Goal: Task Accomplishment & Management: Complete application form

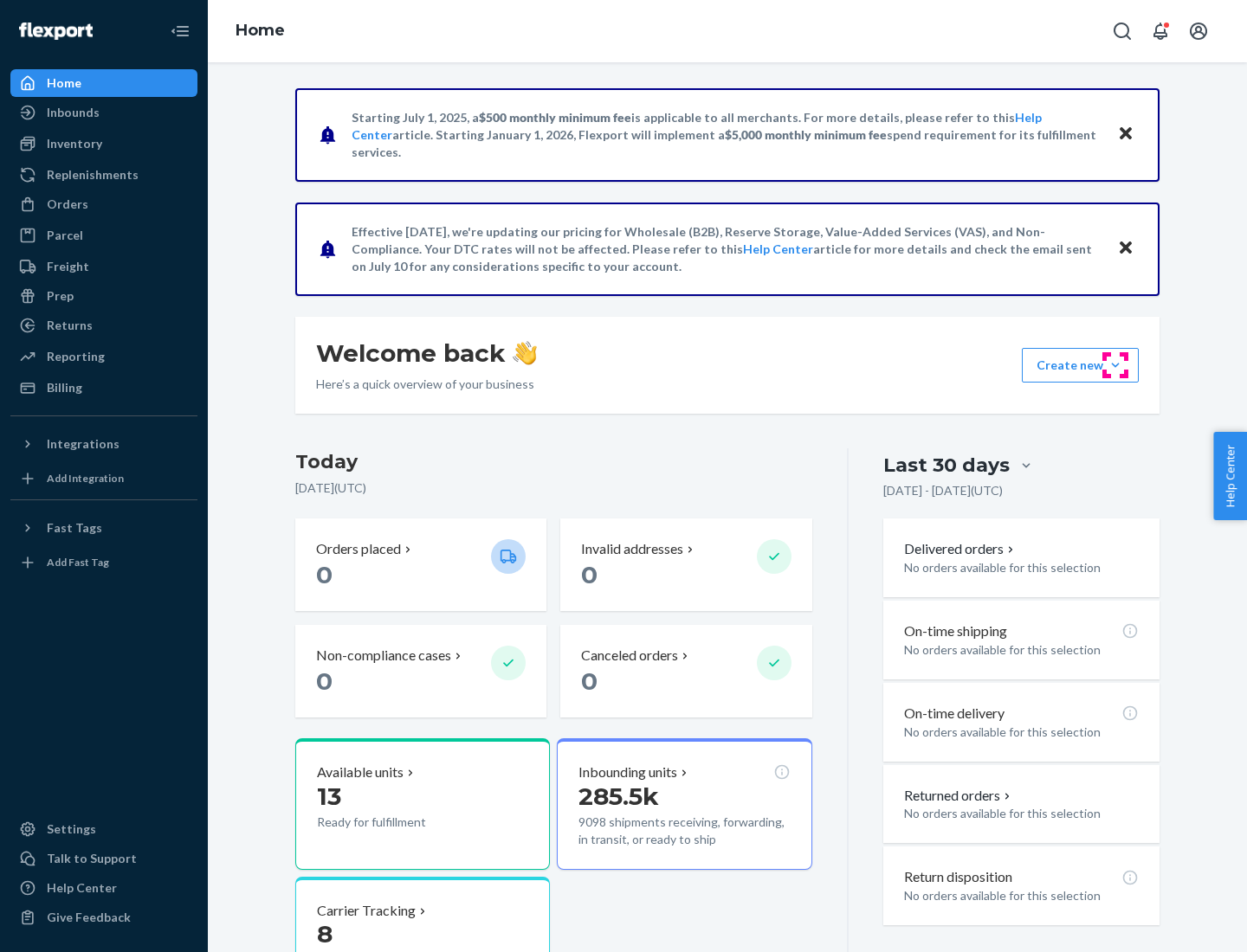
click at [1116, 365] on button "Create new Create new inbound Create new order Create new product" at bounding box center [1080, 364] width 116 height 34
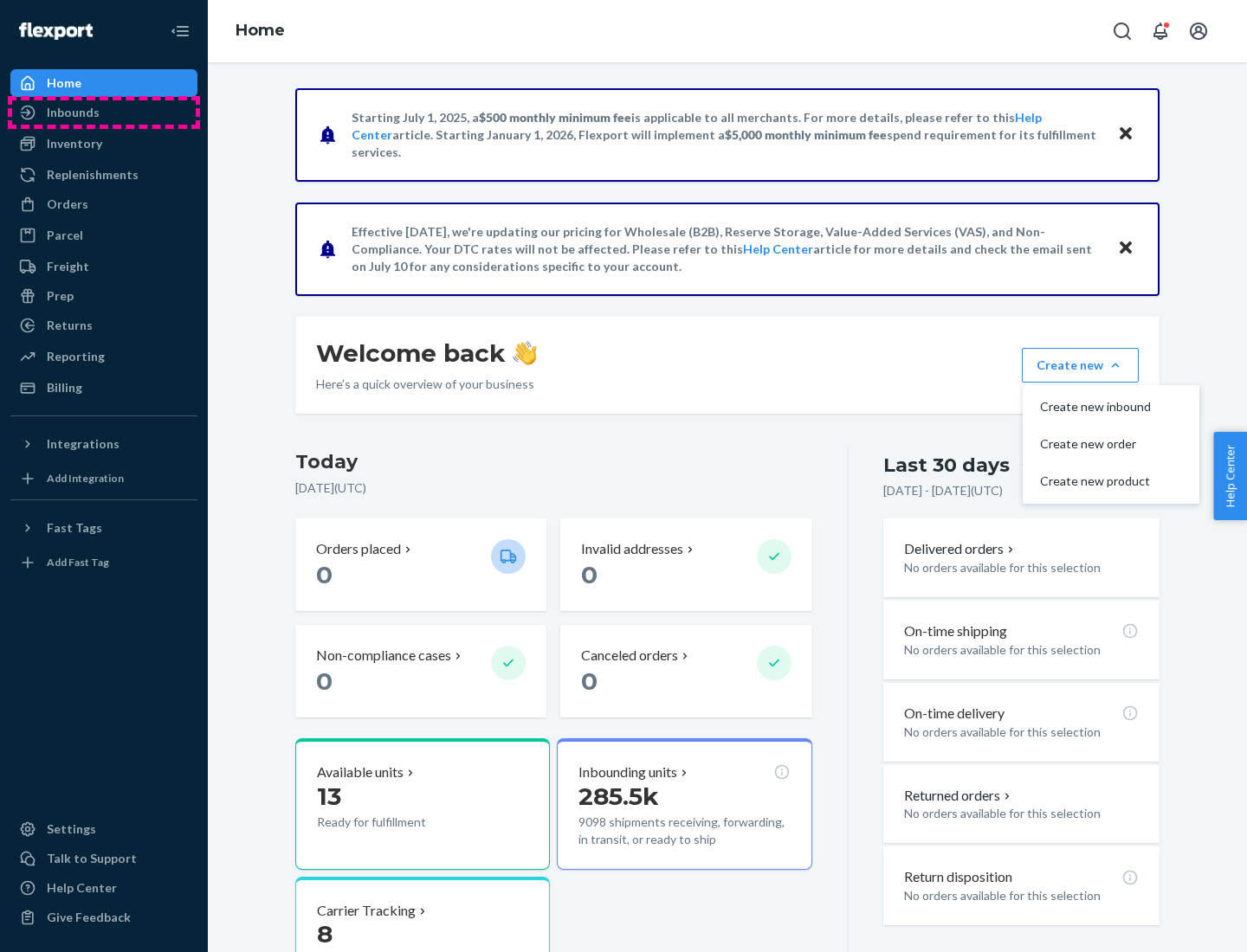
click at [104, 113] on div "Inbounds" at bounding box center [104, 112] width 184 height 24
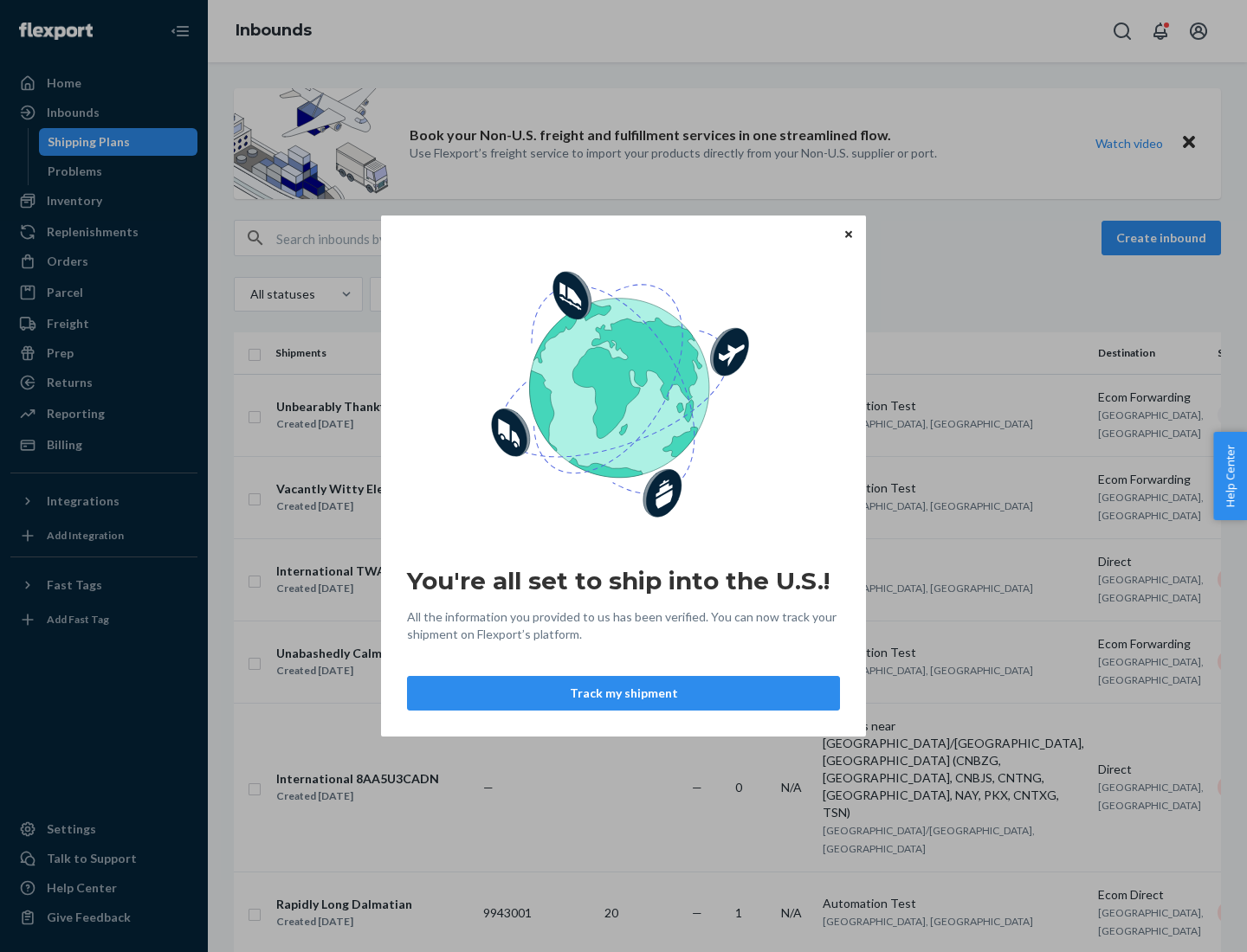
click at [847, 234] on icon "Close" at bounding box center [848, 234] width 7 height 7
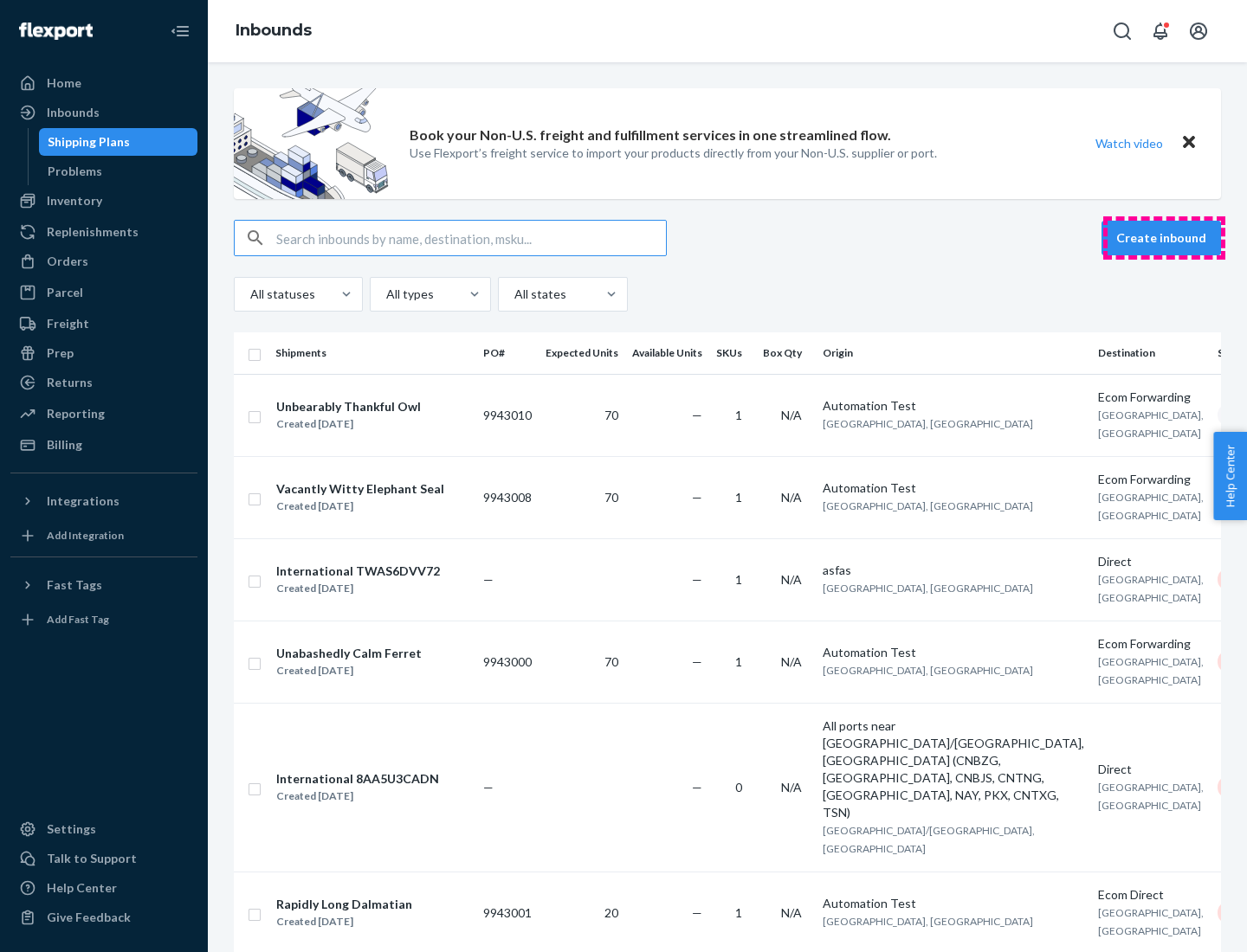
click at [1164, 238] on button "Create inbound" at bounding box center [1161, 237] width 119 height 34
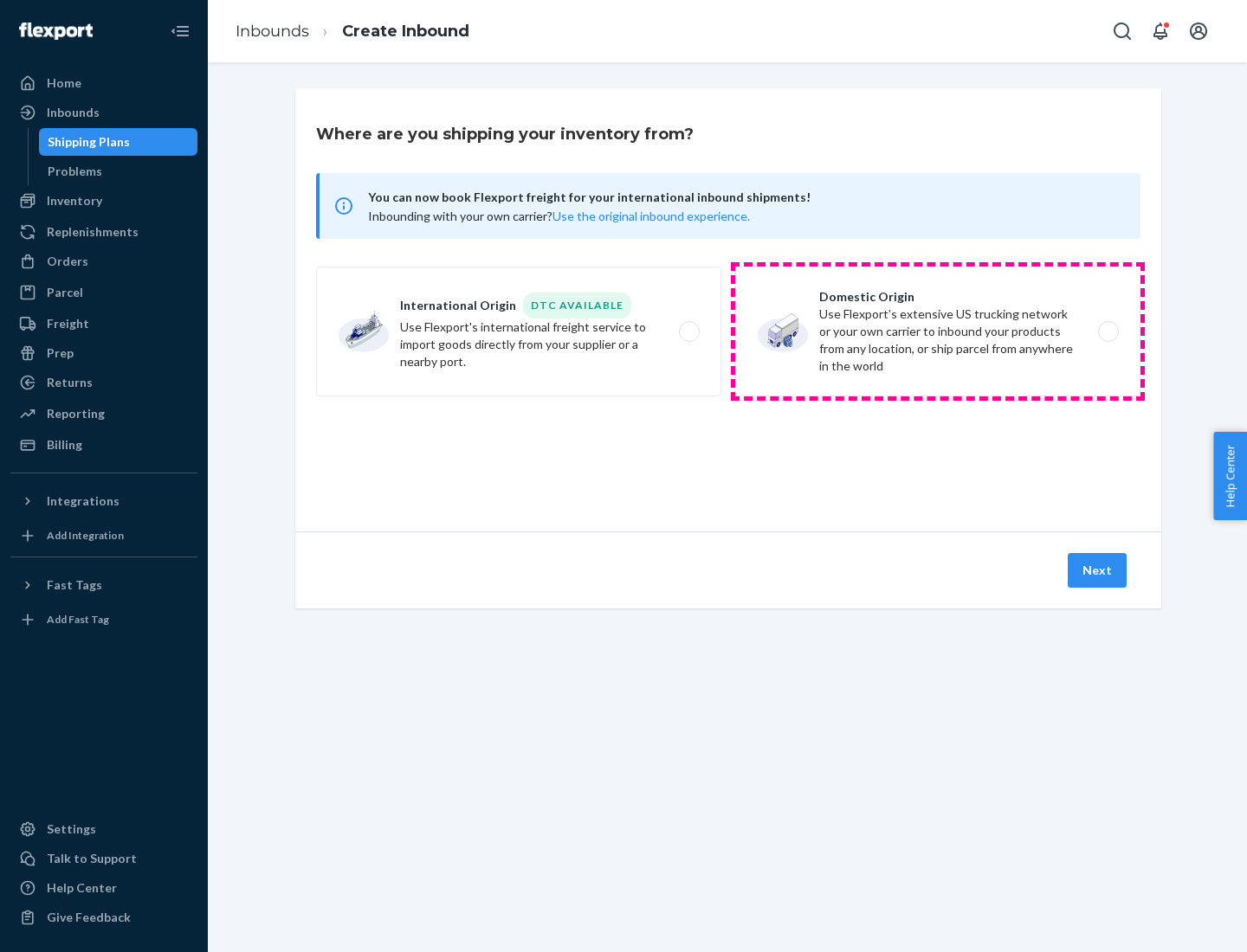
click at [937, 332] on label "Domestic Origin Use Flexport’s extensive US trucking network or your own carrie…" at bounding box center [937, 331] width 405 height 130
click at [1108, 332] on input "Domestic Origin Use Flexport’s extensive US trucking network or your own carrie…" at bounding box center [1113, 332] width 11 height 11
radio input "true"
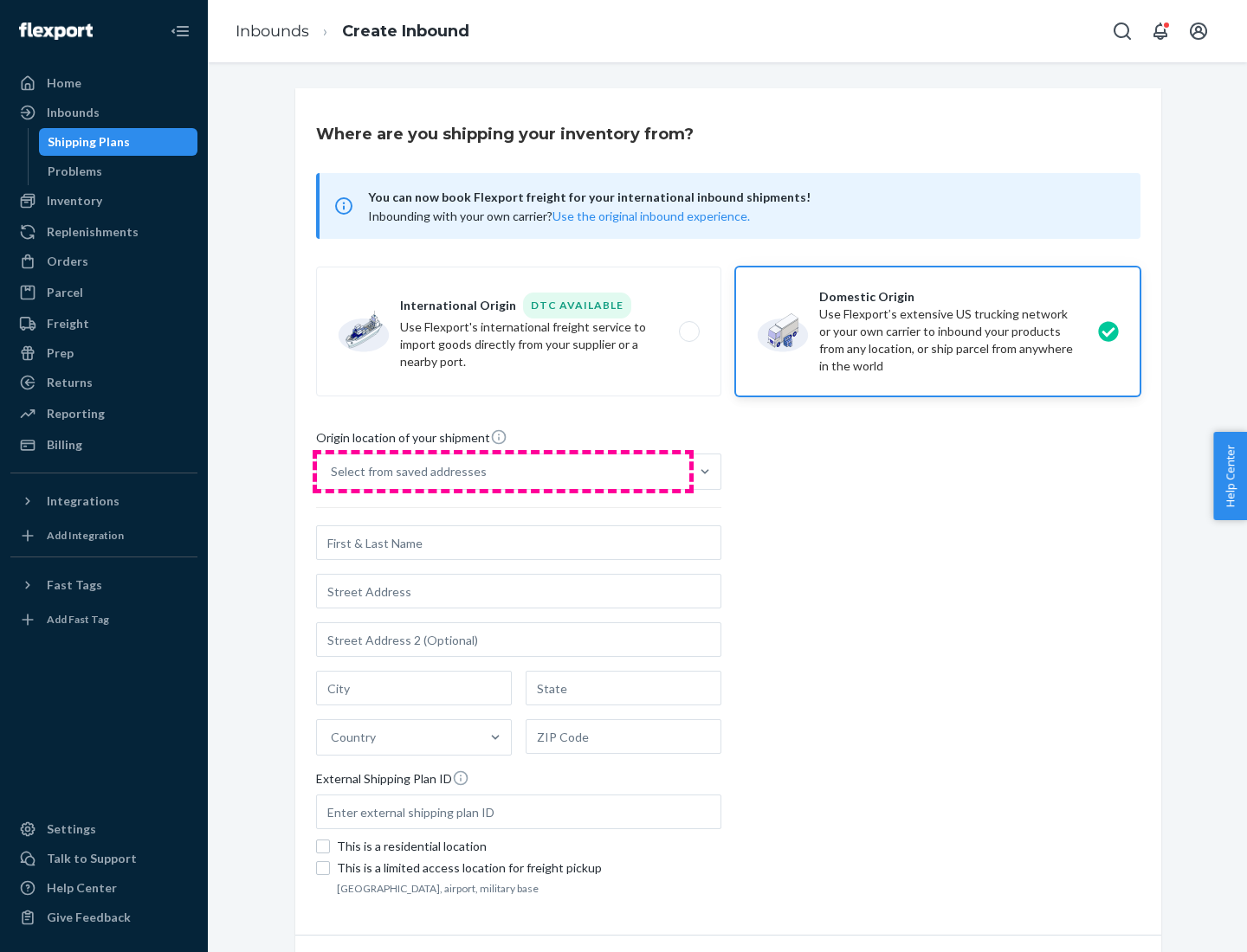
click at [503, 472] on div "Select from saved addresses" at bounding box center [503, 471] width 372 height 34
click at [333, 472] on input "Select from saved addresses" at bounding box center [332, 472] width 2 height 18
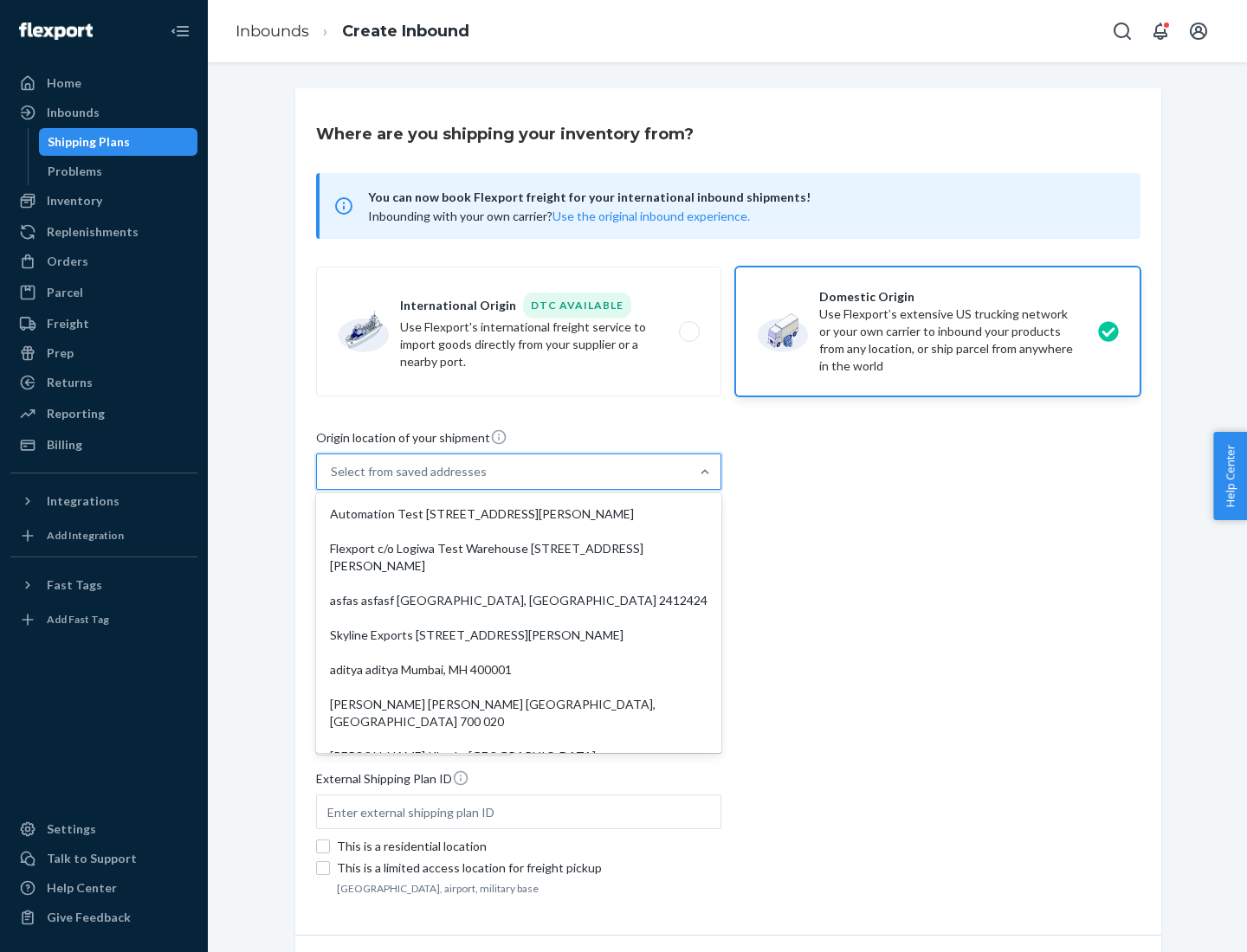
scroll to position [7, 0]
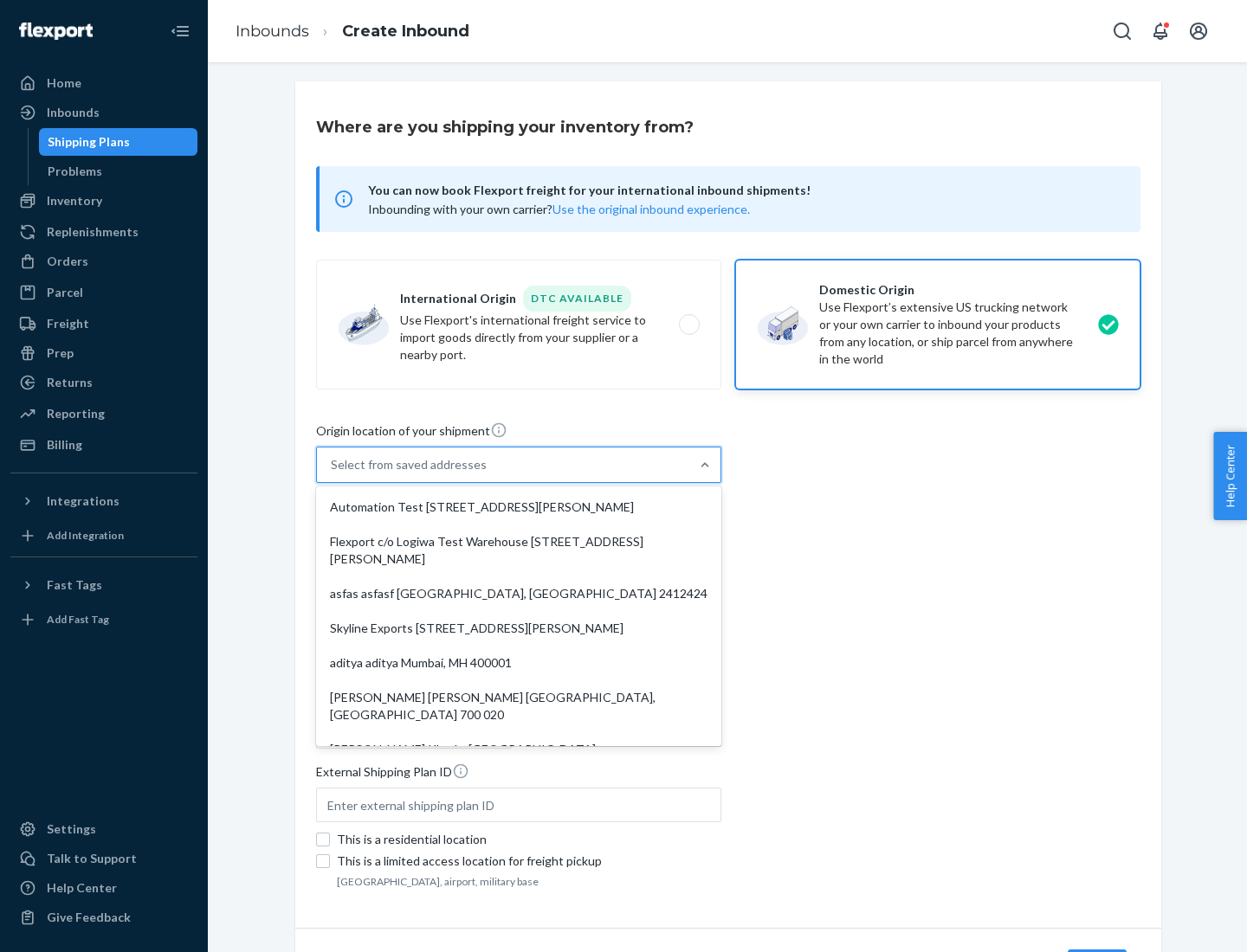
click at [519, 507] on div "Automation Test [STREET_ADDRESS][PERSON_NAME]" at bounding box center [518, 506] width 398 height 34
click at [333, 474] on input "option Automation Test [STREET_ADDRESS][PERSON_NAME]. 9 results available. Use …" at bounding box center [332, 465] width 2 height 18
type input "Automation Test"
type input "9th Floor"
type input "[GEOGRAPHIC_DATA]"
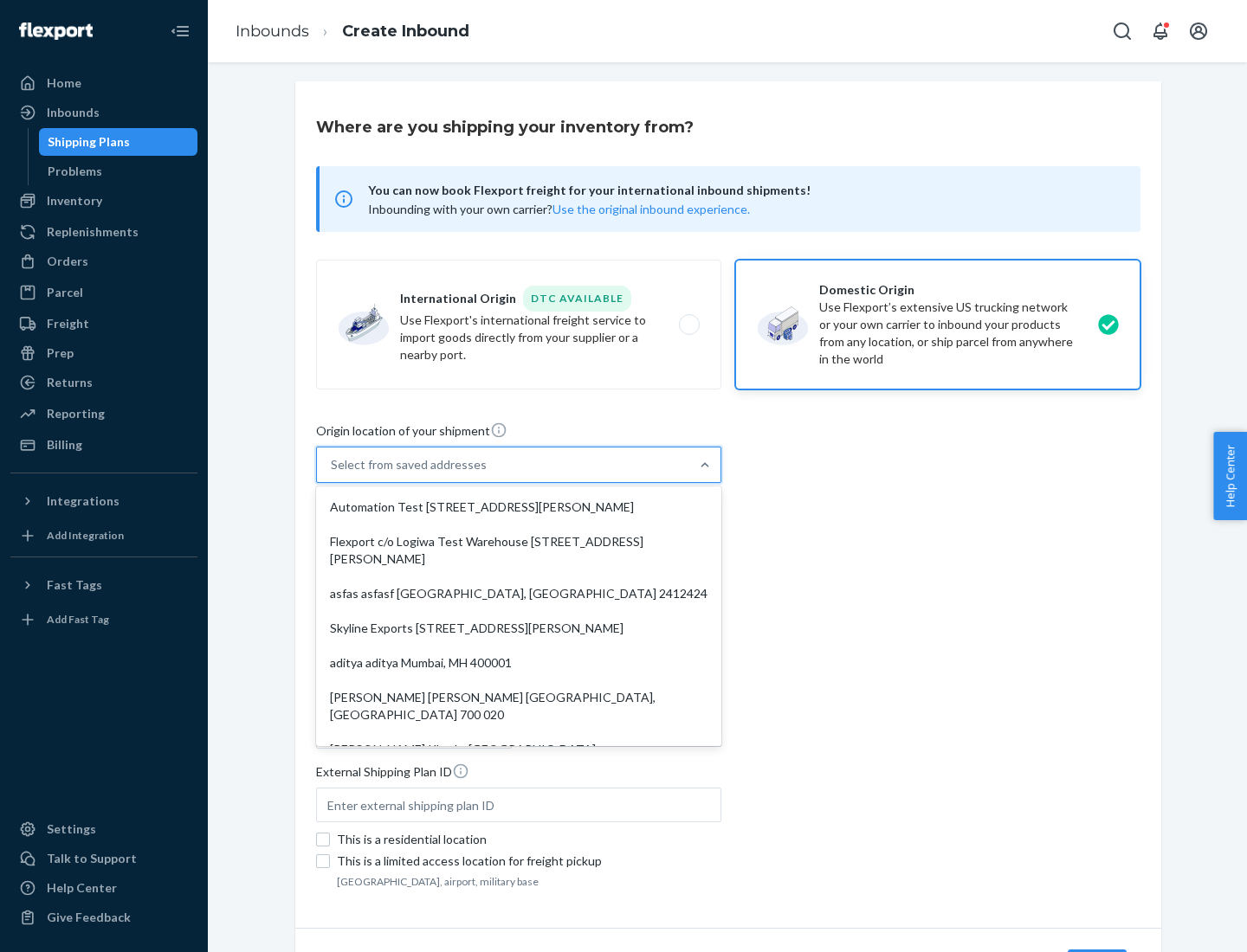
type input "CA"
type input "94104"
type input "[STREET_ADDRESS][PERSON_NAME]"
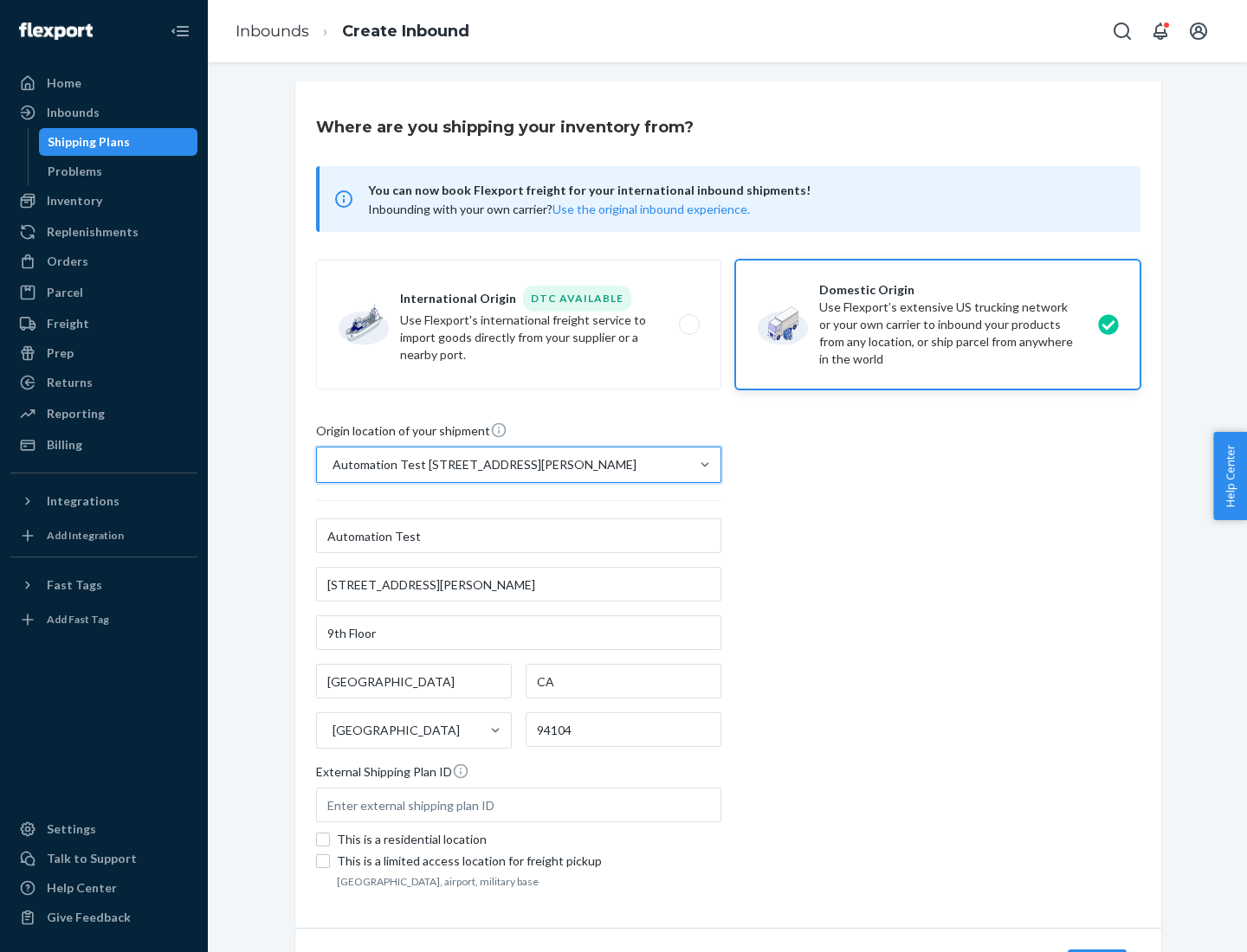
scroll to position [101, 0]
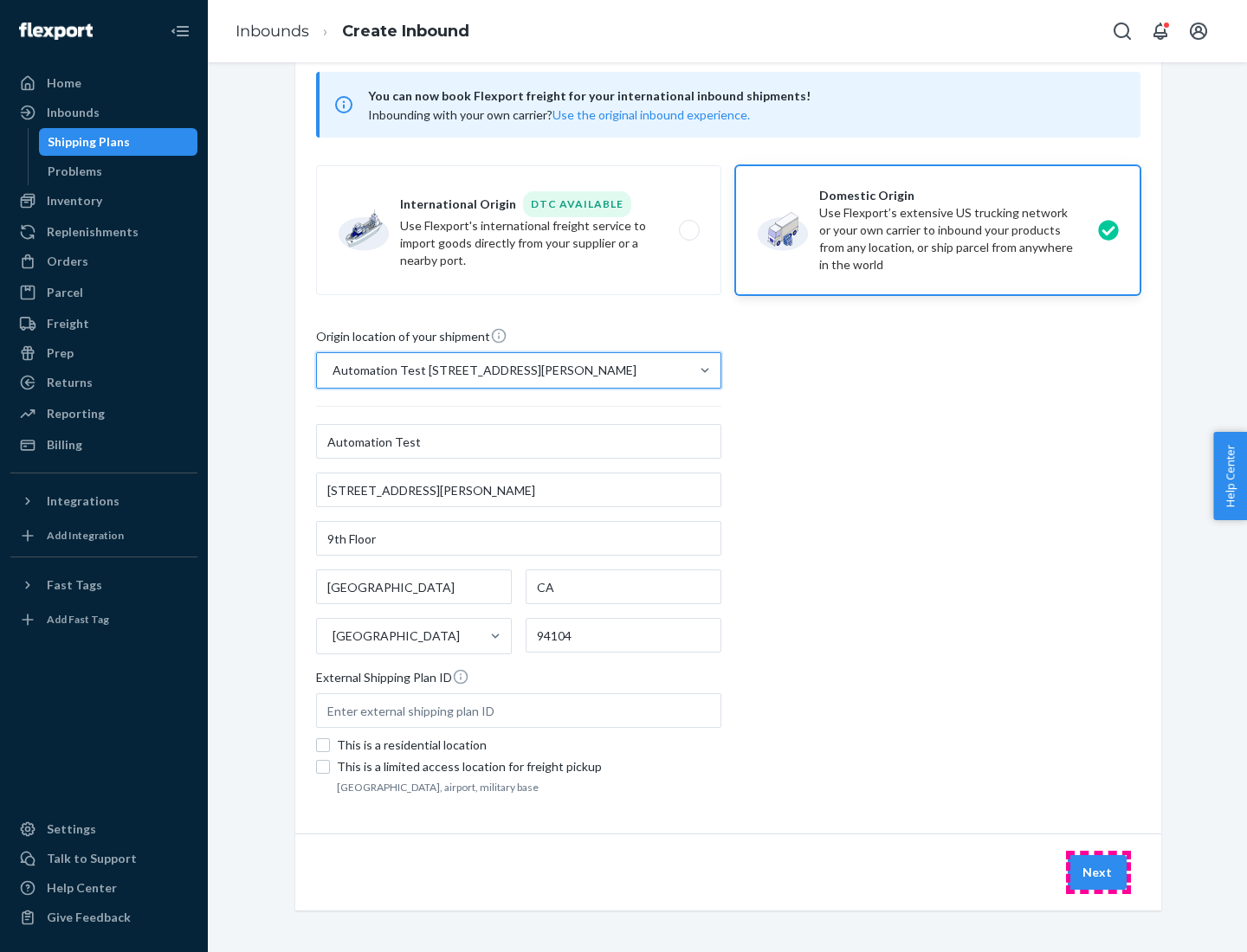
click at [1098, 873] on button "Next" at bounding box center [1097, 872] width 59 height 34
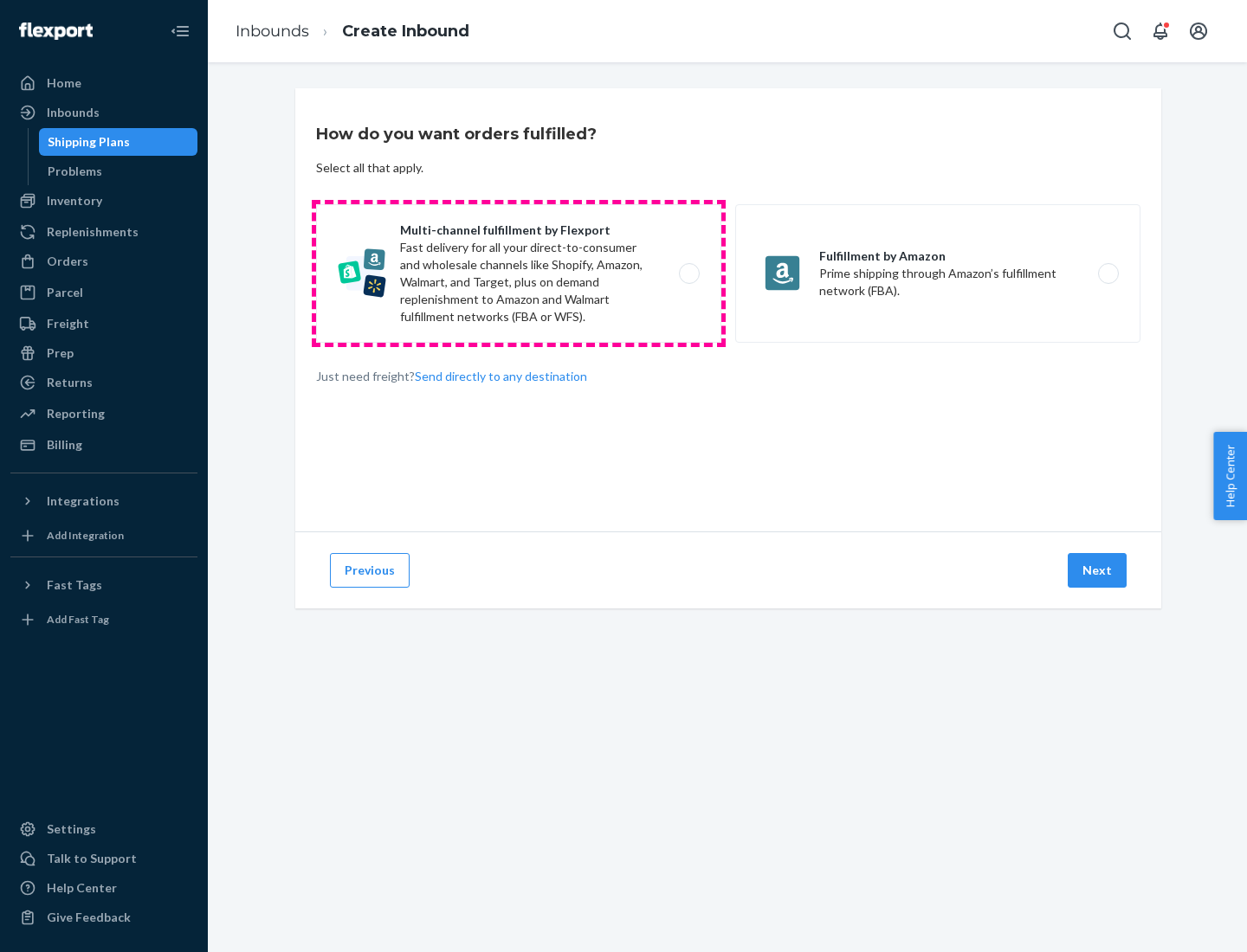
click at [519, 274] on label "Multi-channel fulfillment by Flexport Fast delivery for all your direct-to-cons…" at bounding box center [518, 274] width 405 height 139
click at [688, 274] on input "Multi-channel fulfillment by Flexport Fast delivery for all your direct-to-cons…" at bounding box center [694, 274] width 11 height 11
radio input "true"
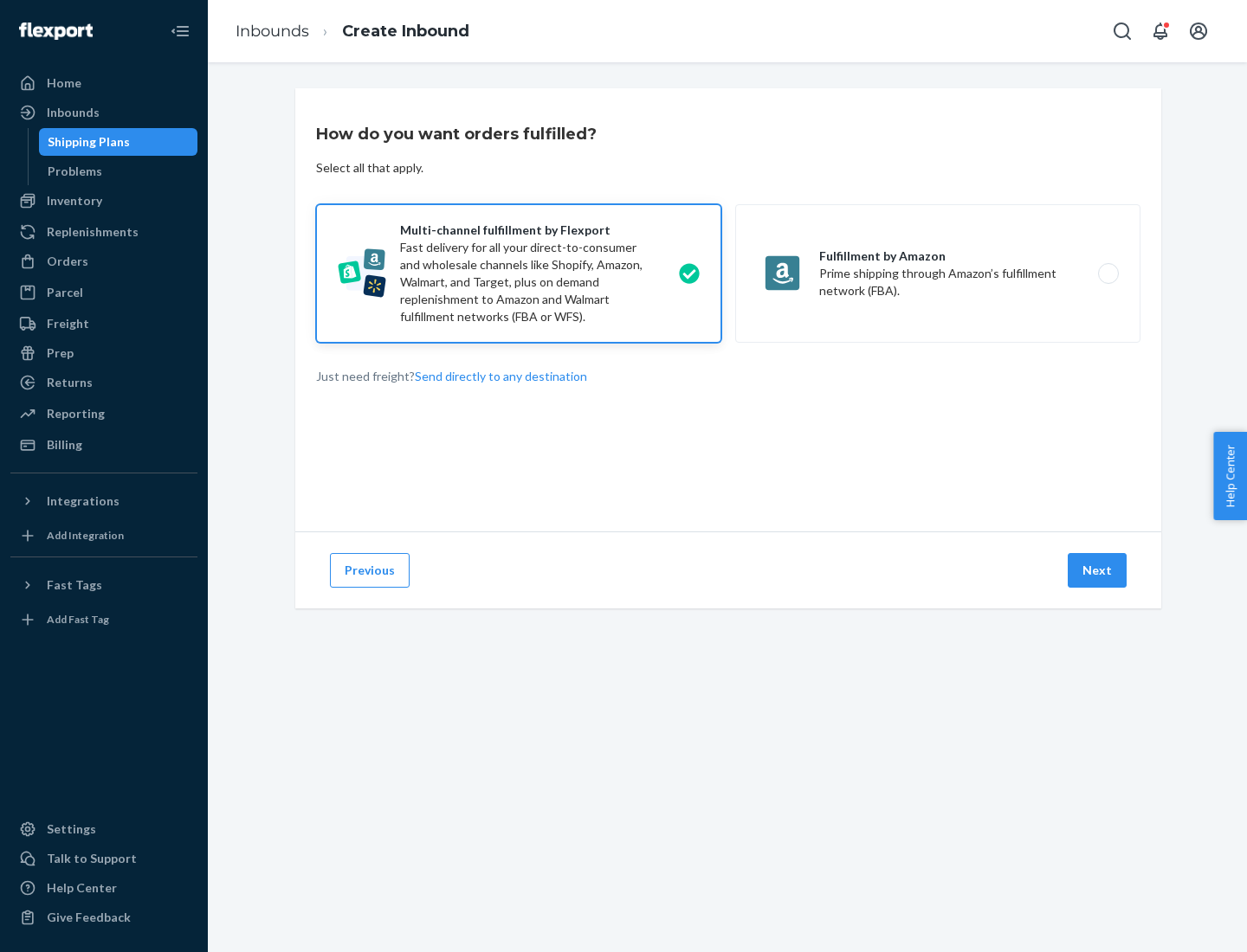
click at [1098, 571] on button "Next" at bounding box center [1097, 570] width 59 height 34
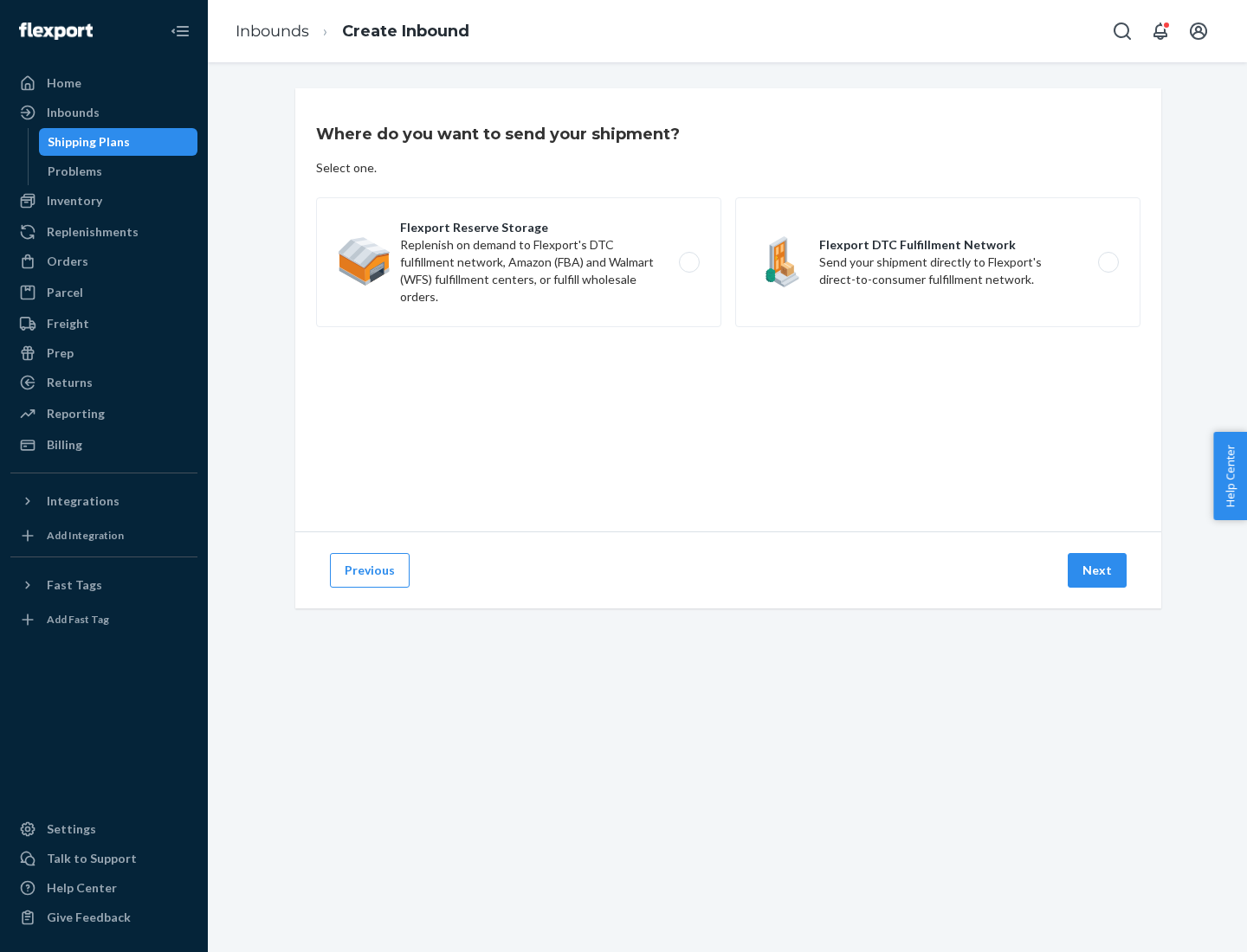
click at [519, 262] on label "Flexport Reserve Storage Replenish on demand to Flexport's DTC fulfillment netw…" at bounding box center [518, 262] width 405 height 130
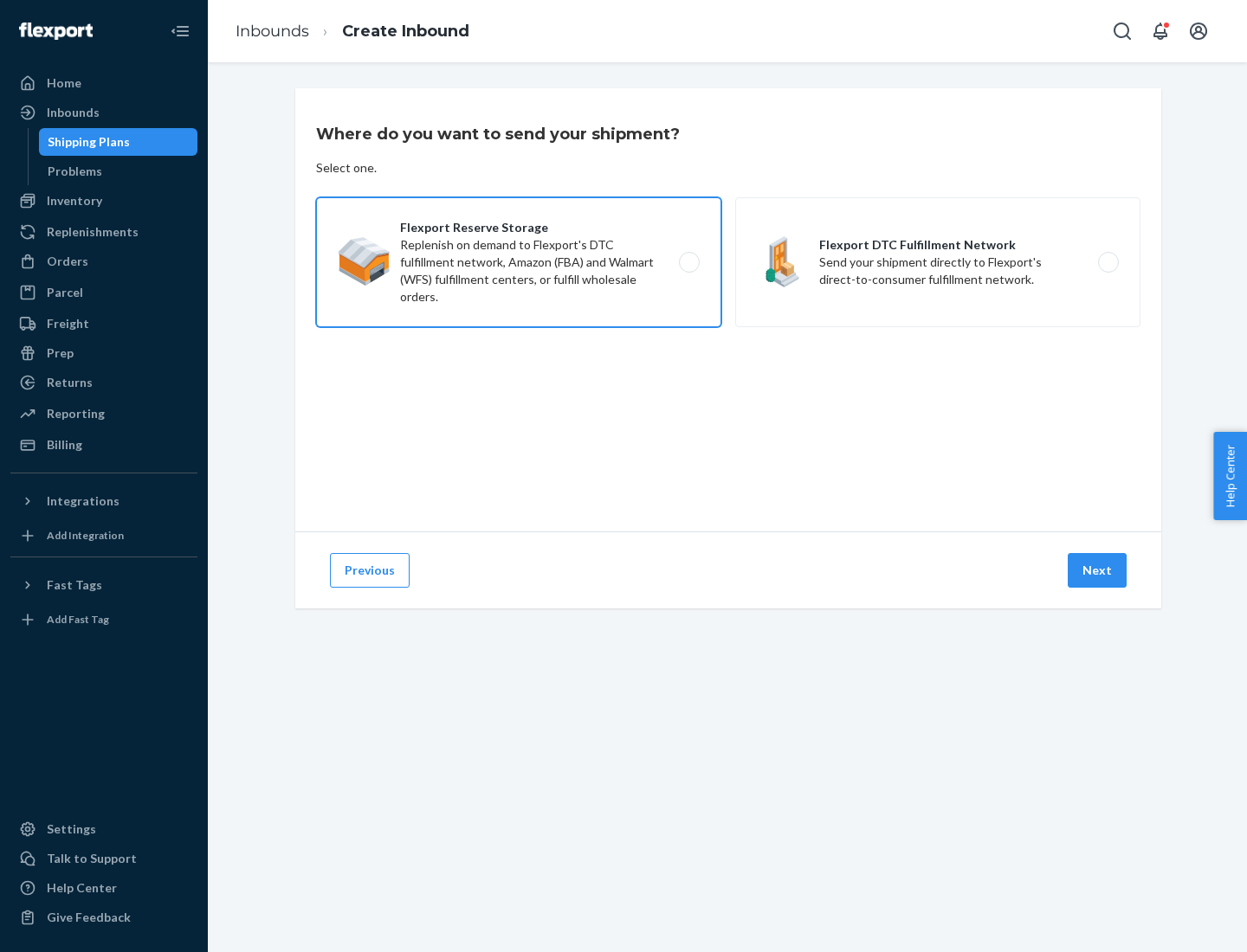
click at [688, 262] on input "Flexport Reserve Storage Replenish on demand to Flexport's DTC fulfillment netw…" at bounding box center [694, 262] width 11 height 11
radio input "true"
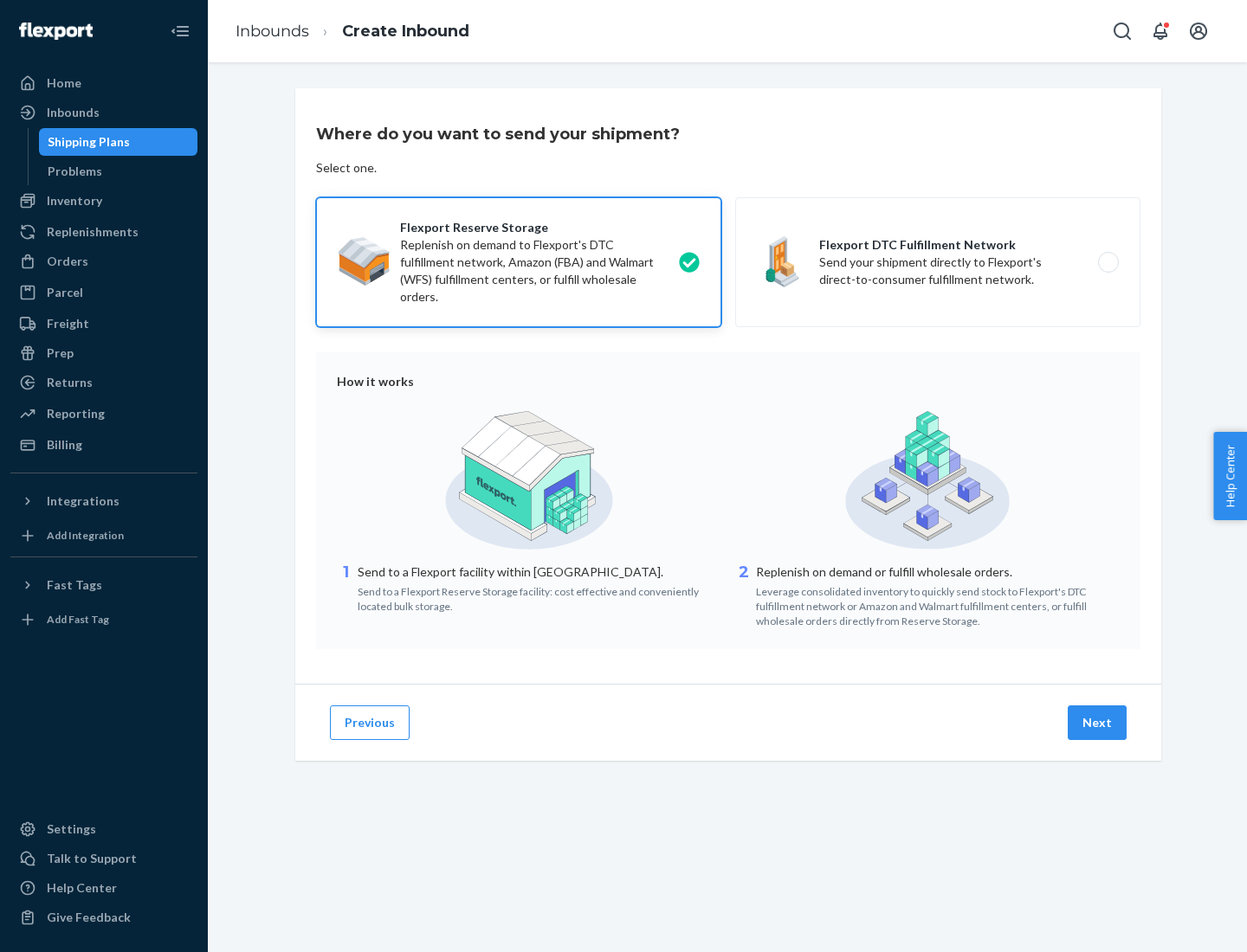
click at [1098, 723] on button "Next" at bounding box center [1097, 723] width 59 height 34
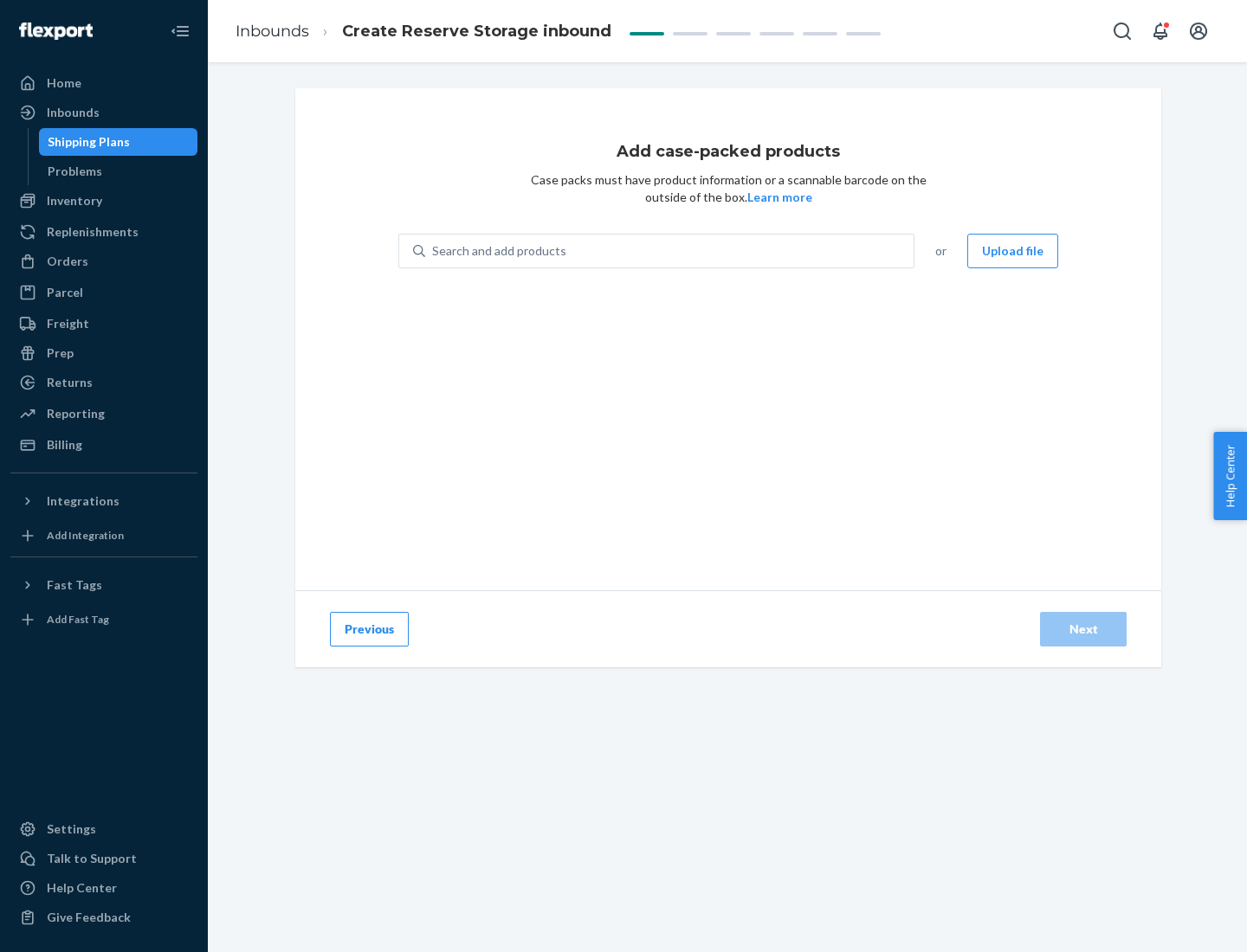
click at [670, 251] on div "Search and add products" at bounding box center [669, 251] width 488 height 31
click at [433, 251] on input "Search and add products" at bounding box center [433, 251] width 2 height 18
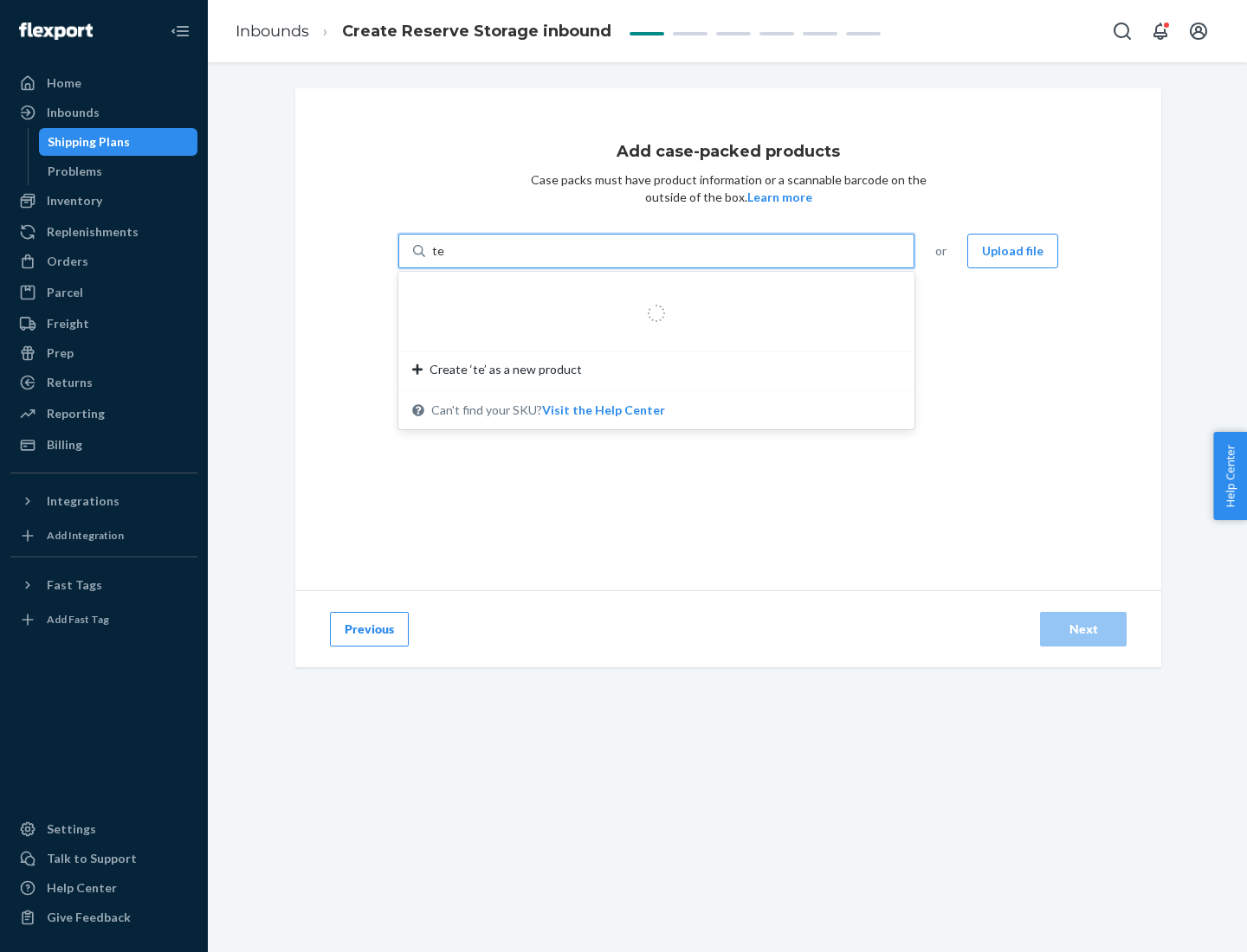
type input "test-syn"
click at [650, 293] on div "test - syn - test" at bounding box center [650, 293] width 475 height 18
click at [477, 259] on input "test-syn" at bounding box center [454, 251] width 45 height 18
type input "1"
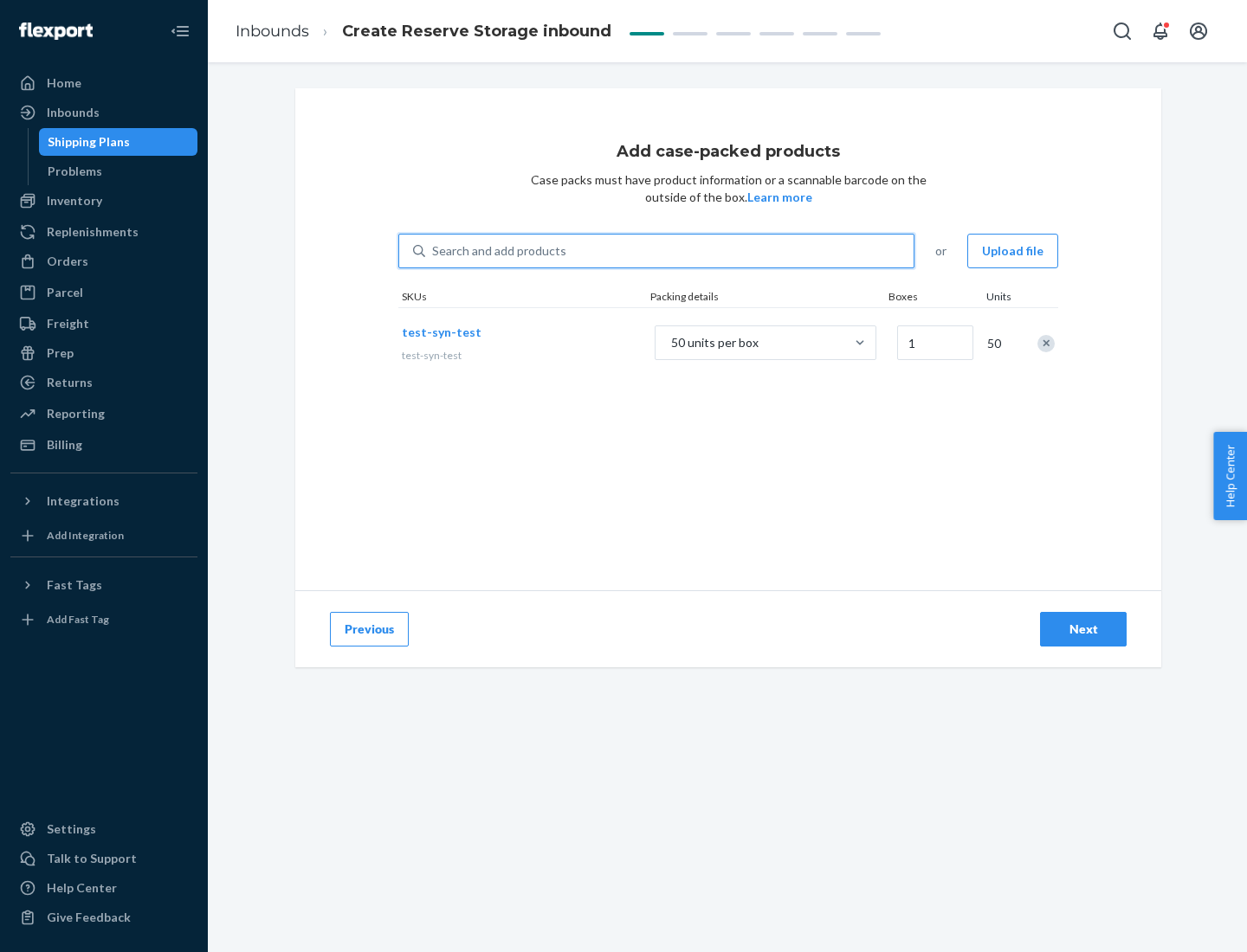
click at [1083, 629] on div "Next" at bounding box center [1083, 629] width 57 height 18
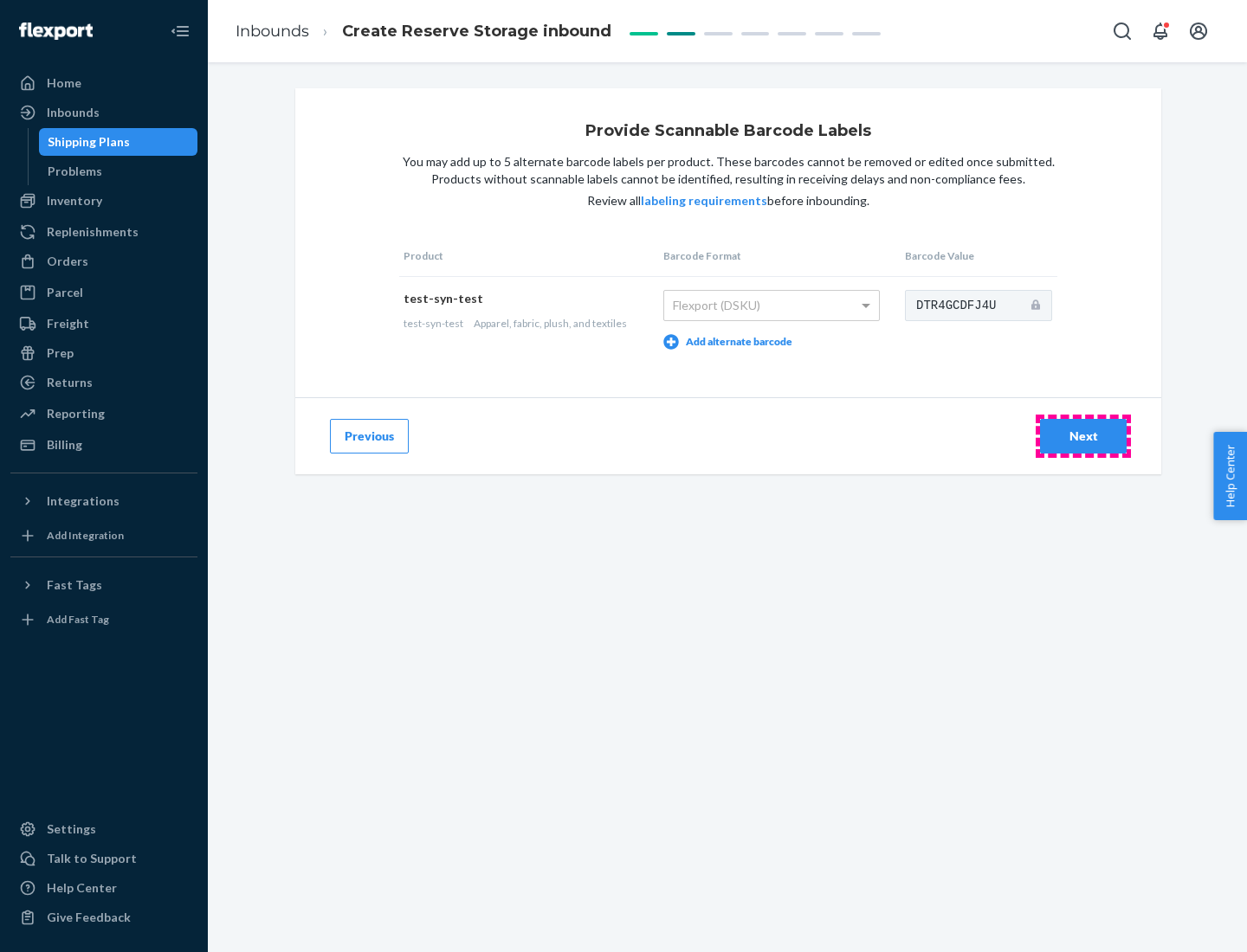
click at [1083, 435] on div "Next" at bounding box center [1083, 437] width 57 height 18
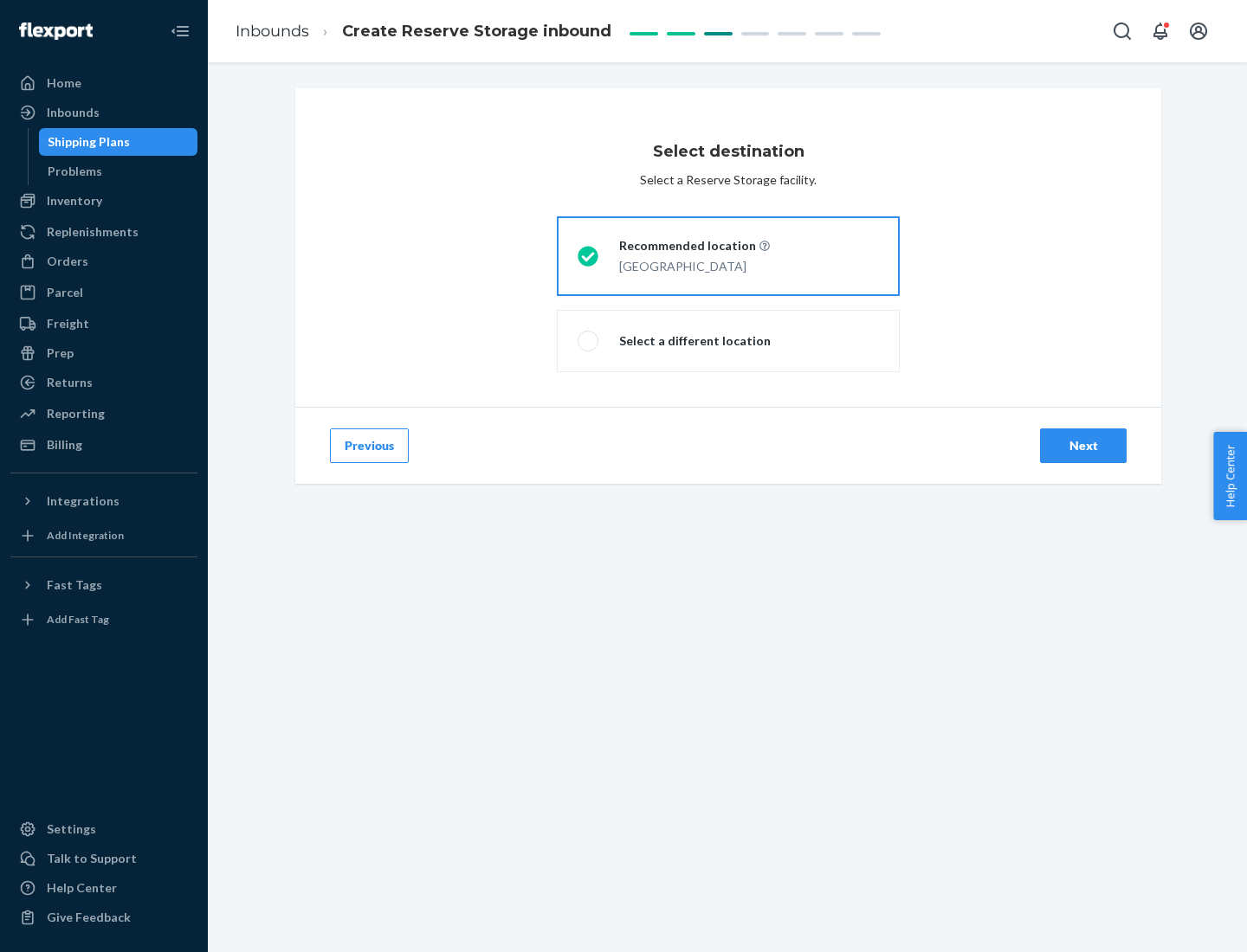
click at [1083, 446] on div "Next" at bounding box center [1083, 446] width 57 height 18
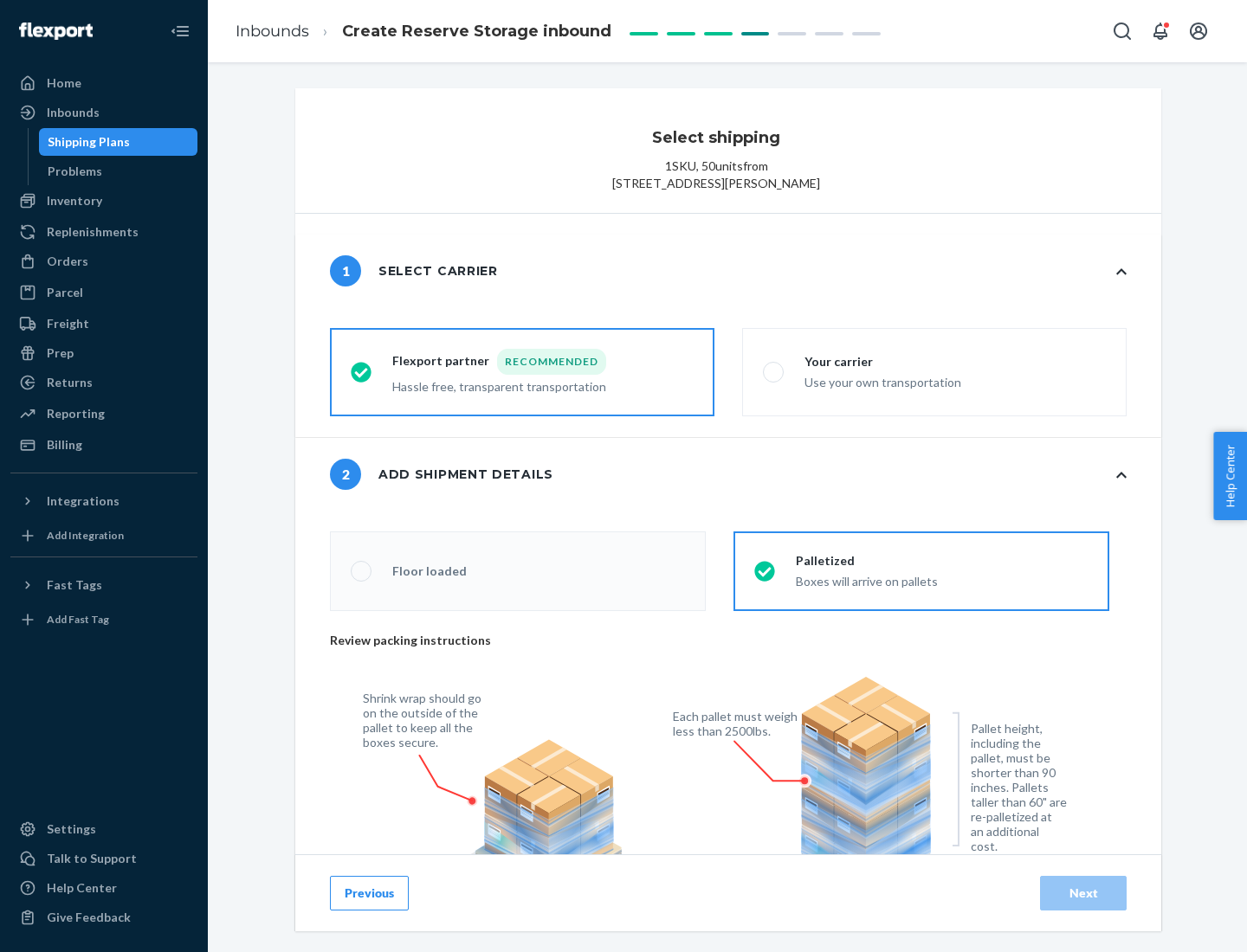
radio input "false"
type input "1"
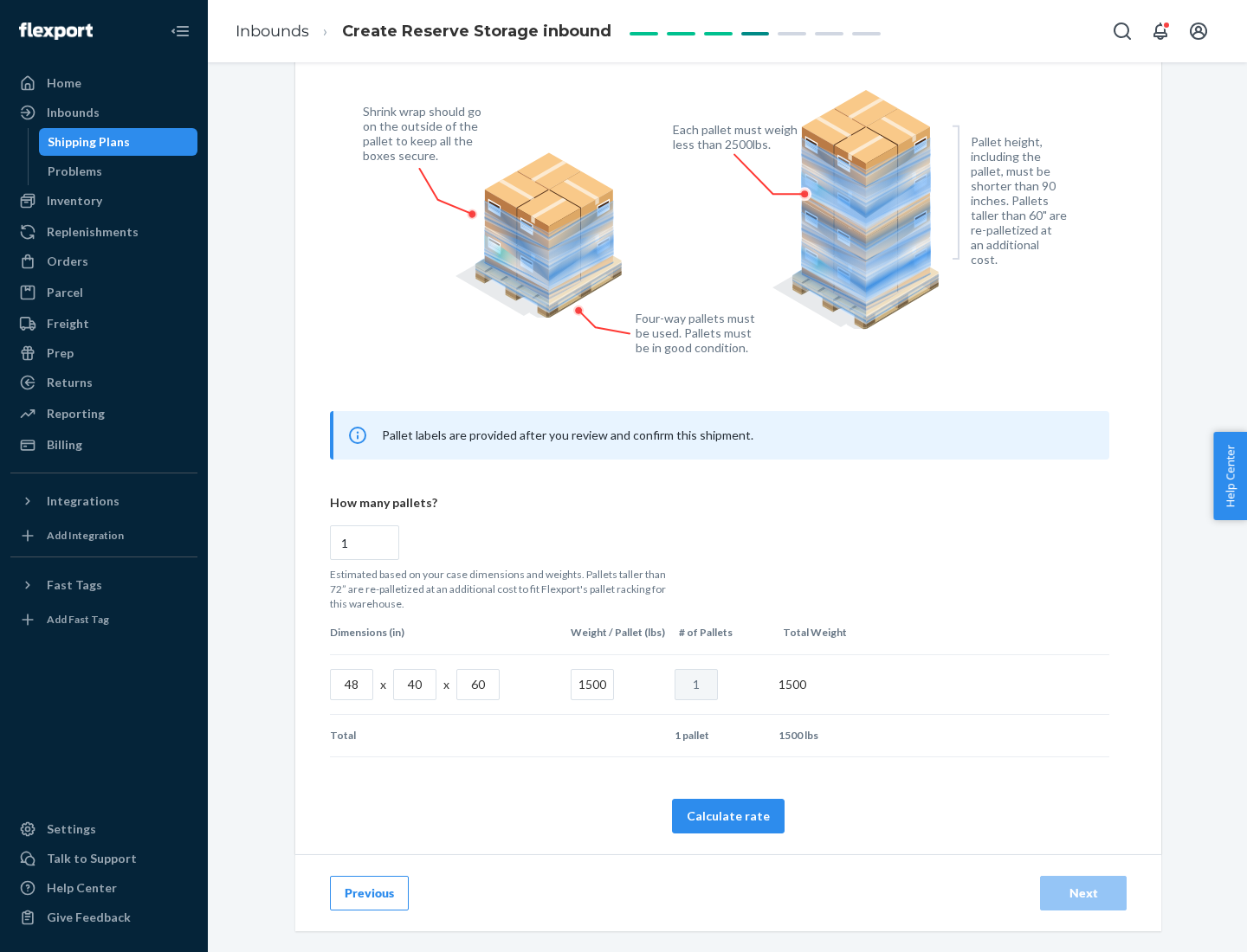
click at [728, 815] on button "Calculate rate" at bounding box center [728, 815] width 113 height 34
radio input "false"
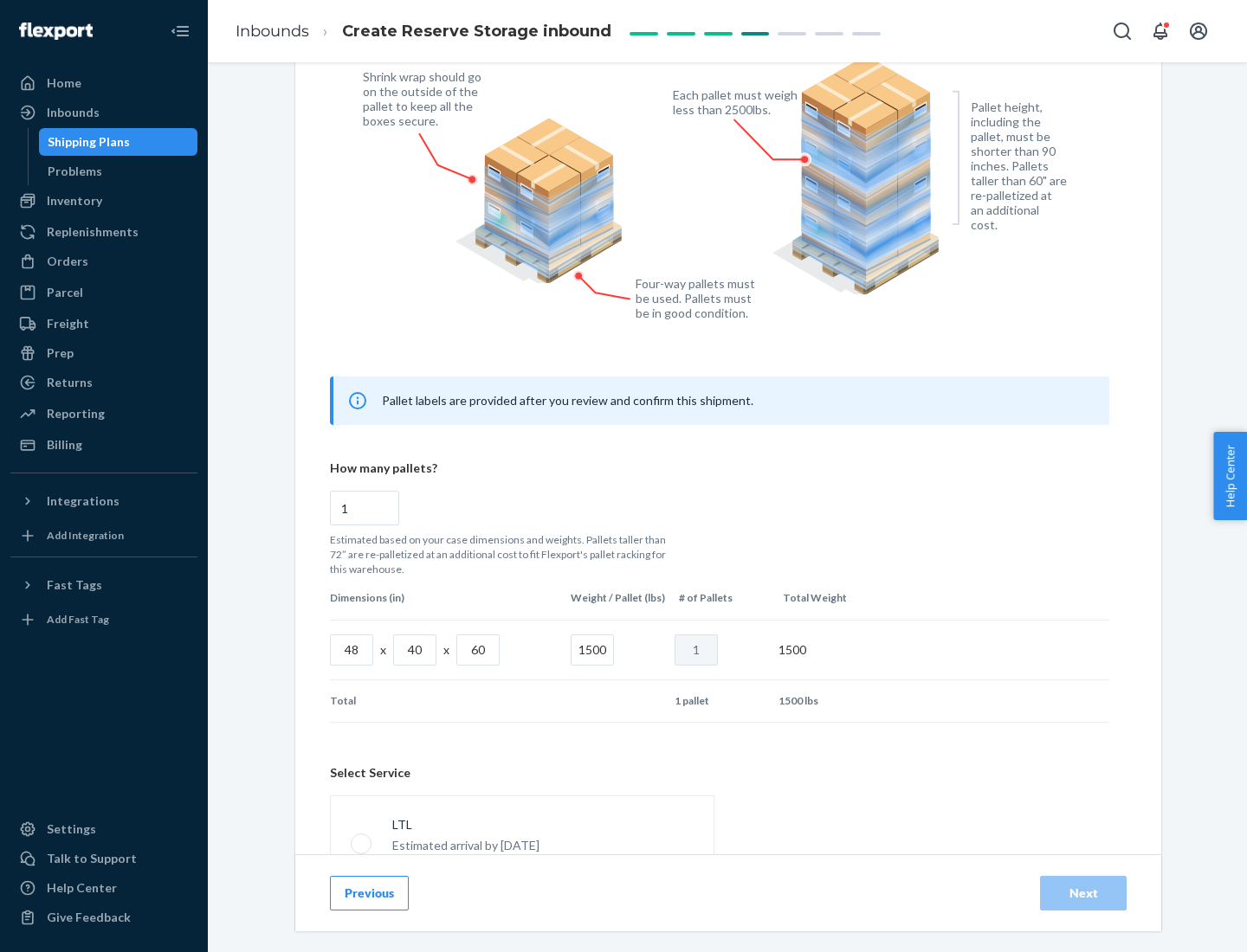
scroll to position [765, 0]
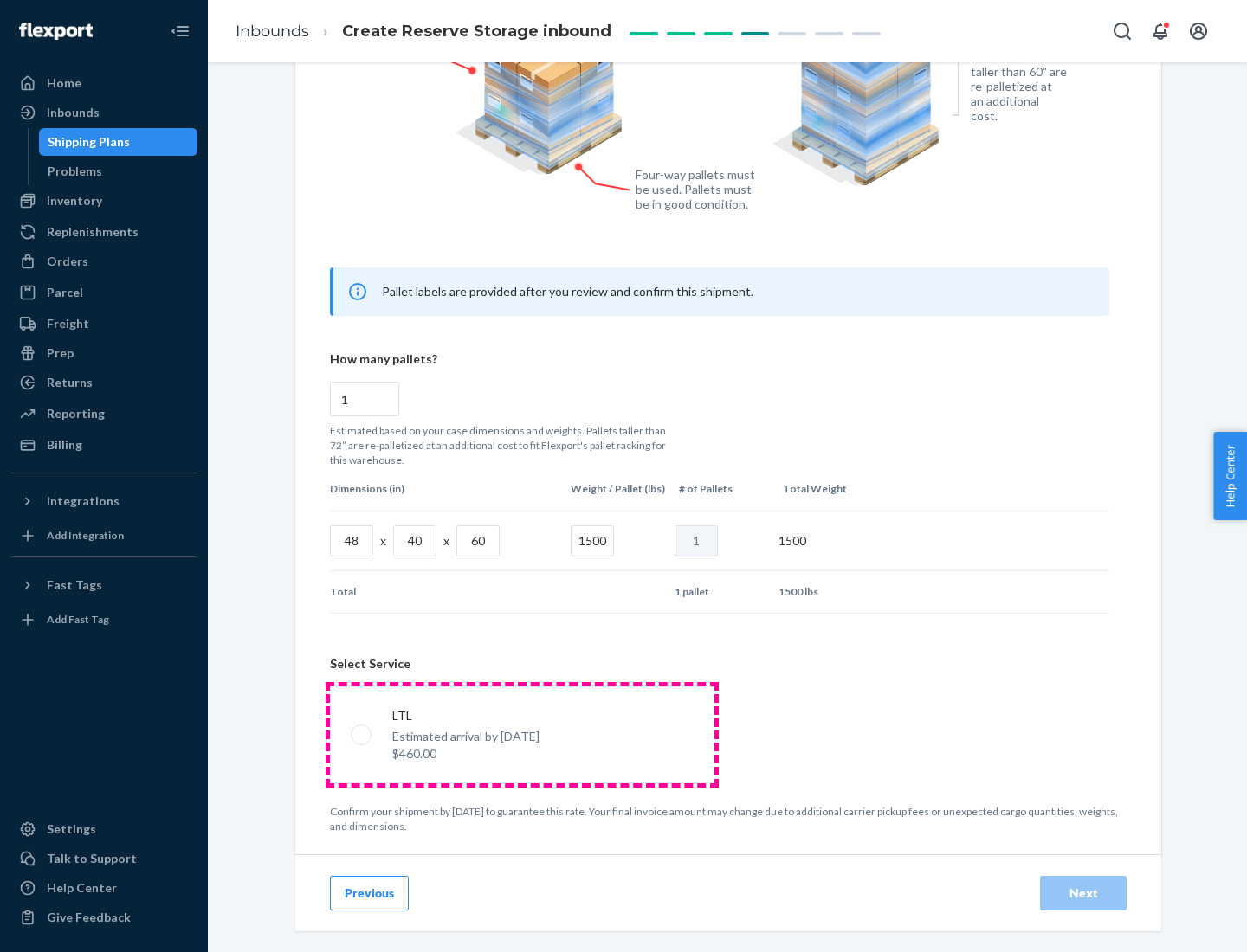
click at [522, 734] on p "Estimated arrival by [DATE]" at bounding box center [465, 737] width 147 height 18
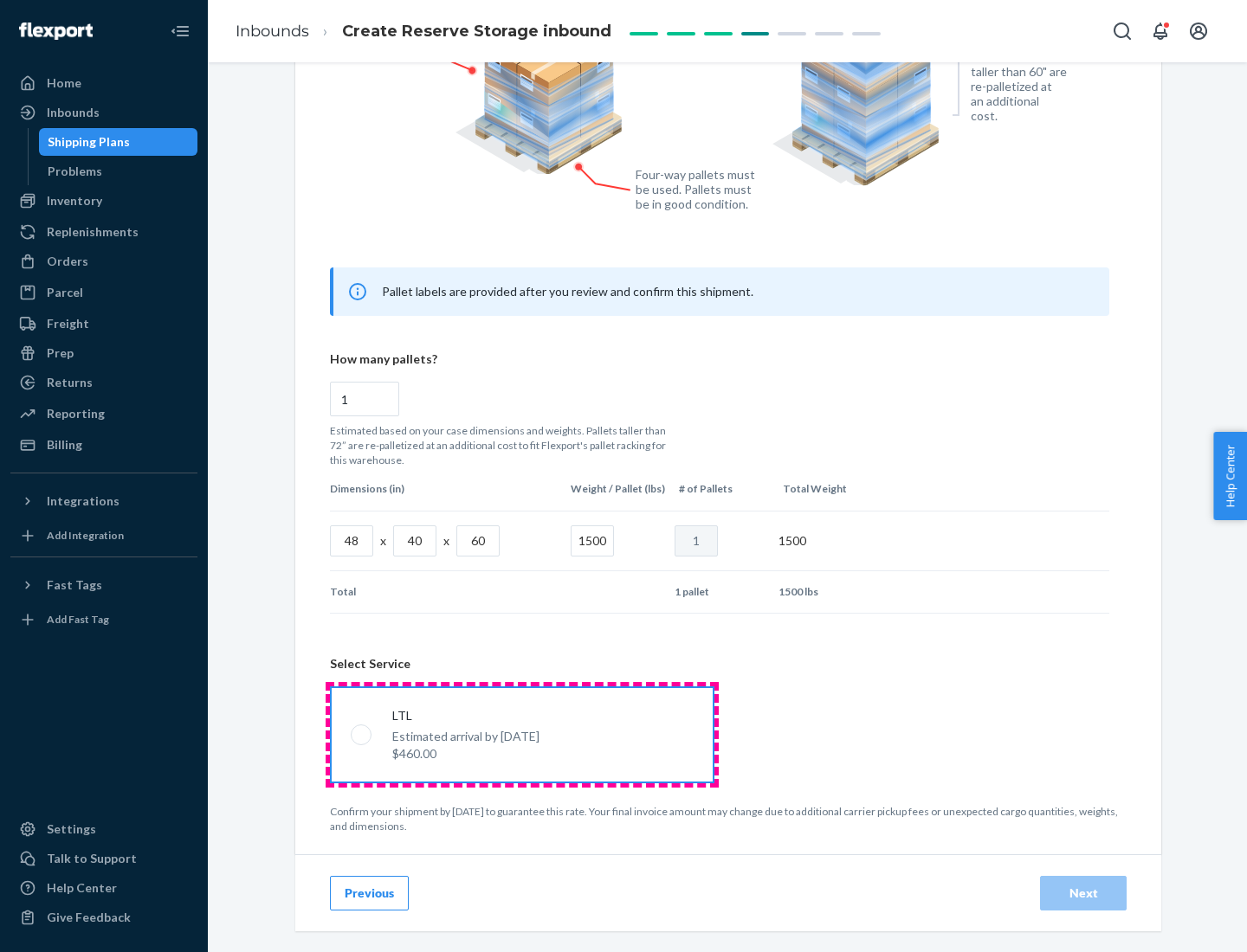
click at [362, 734] on input "LTL Estimated arrival by [DATE] $460.00" at bounding box center [356, 734] width 11 height 11
radio input "true"
radio input "false"
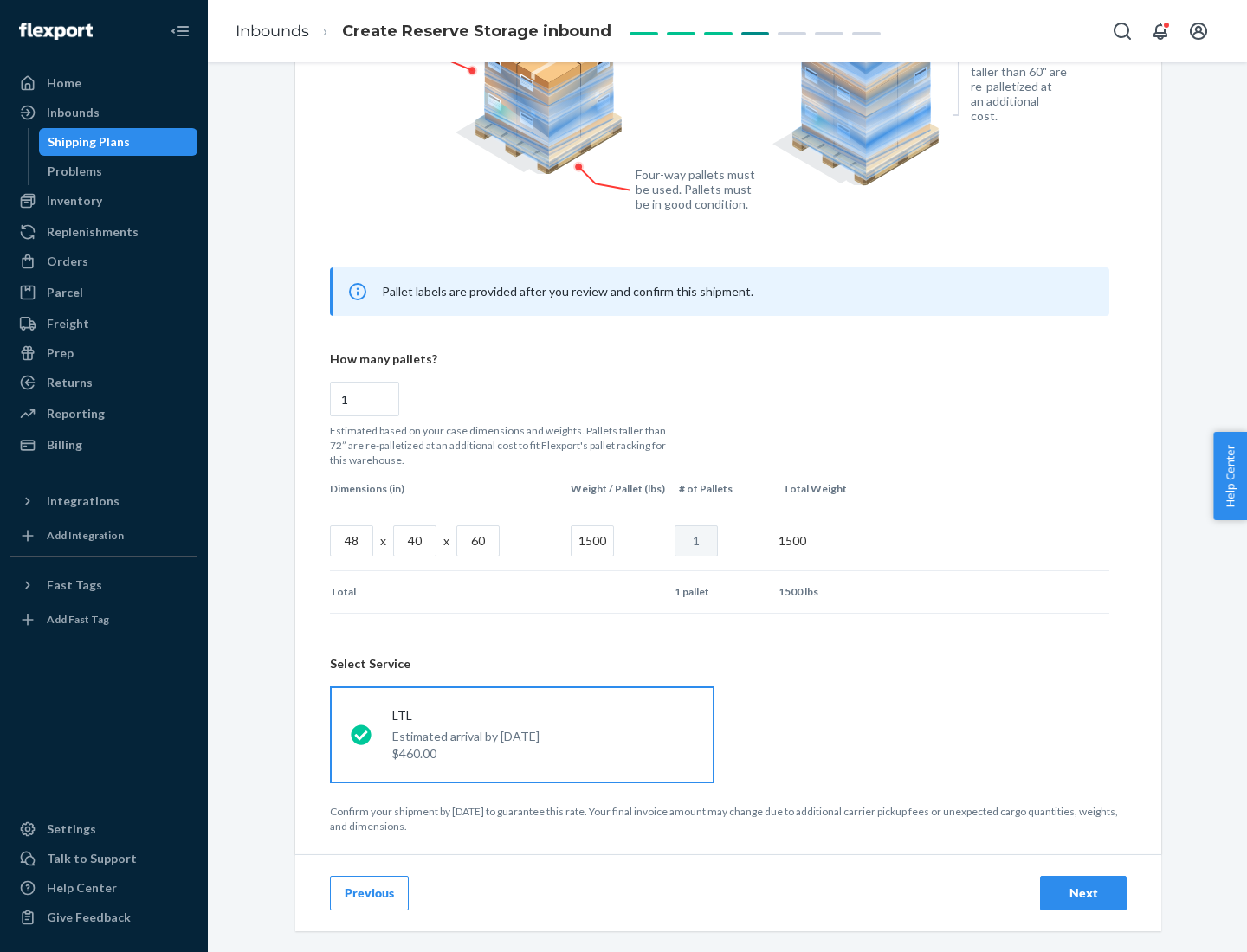
click at [1083, 892] on div "Next" at bounding box center [1083, 894] width 57 height 18
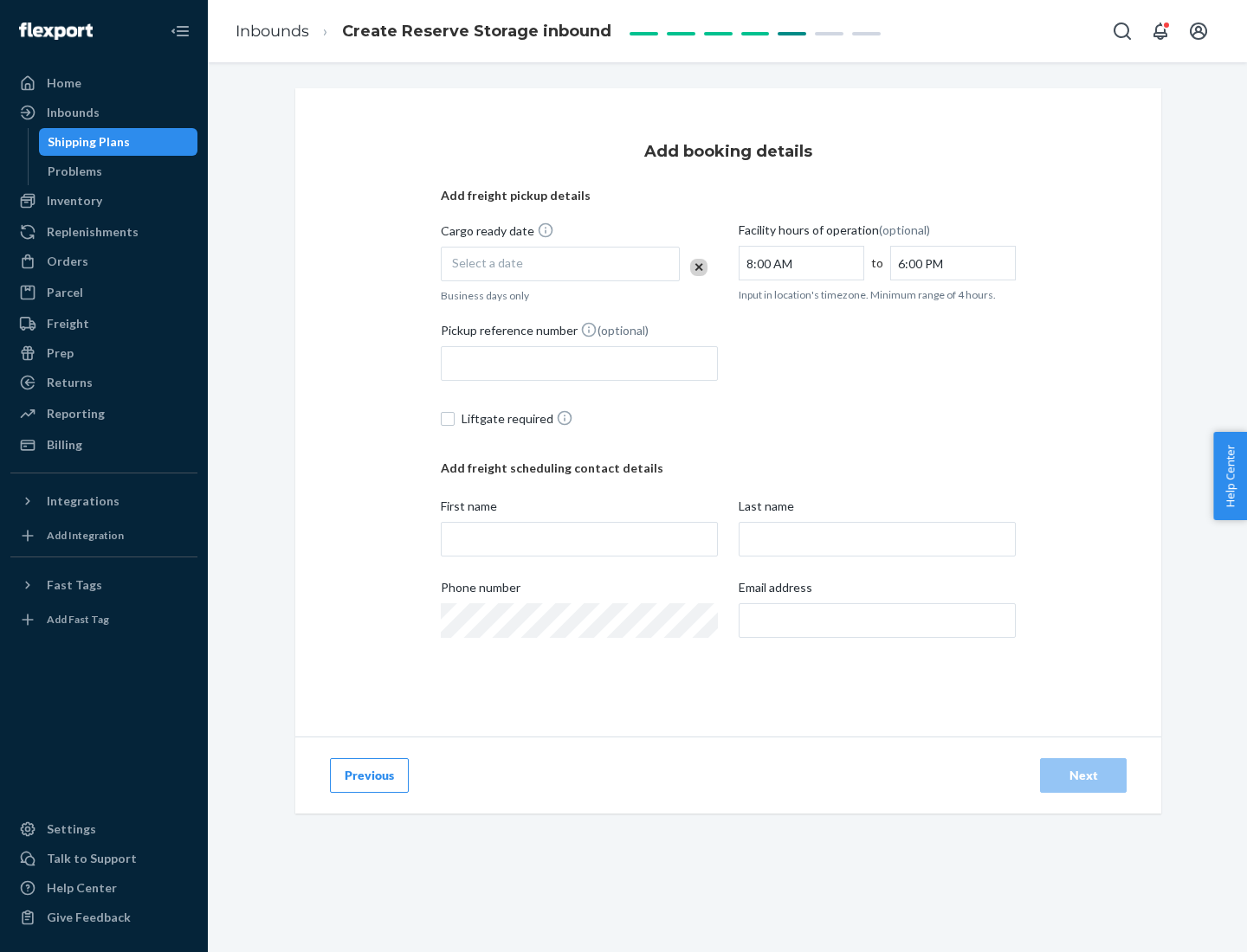
click at [560, 264] on div "Select a date" at bounding box center [560, 264] width 239 height 34
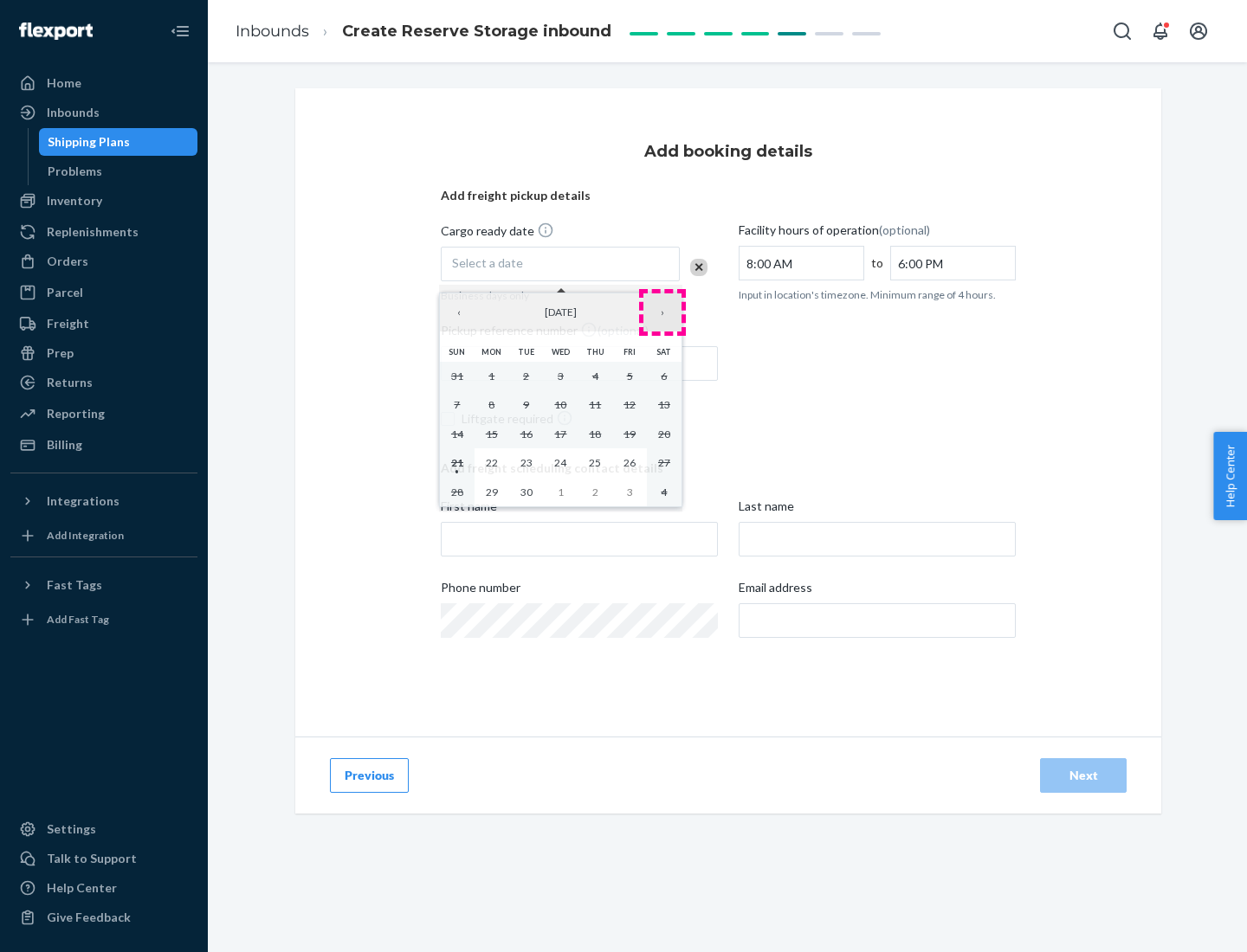
click at [662, 312] on button "›" at bounding box center [662, 312] width 38 height 38
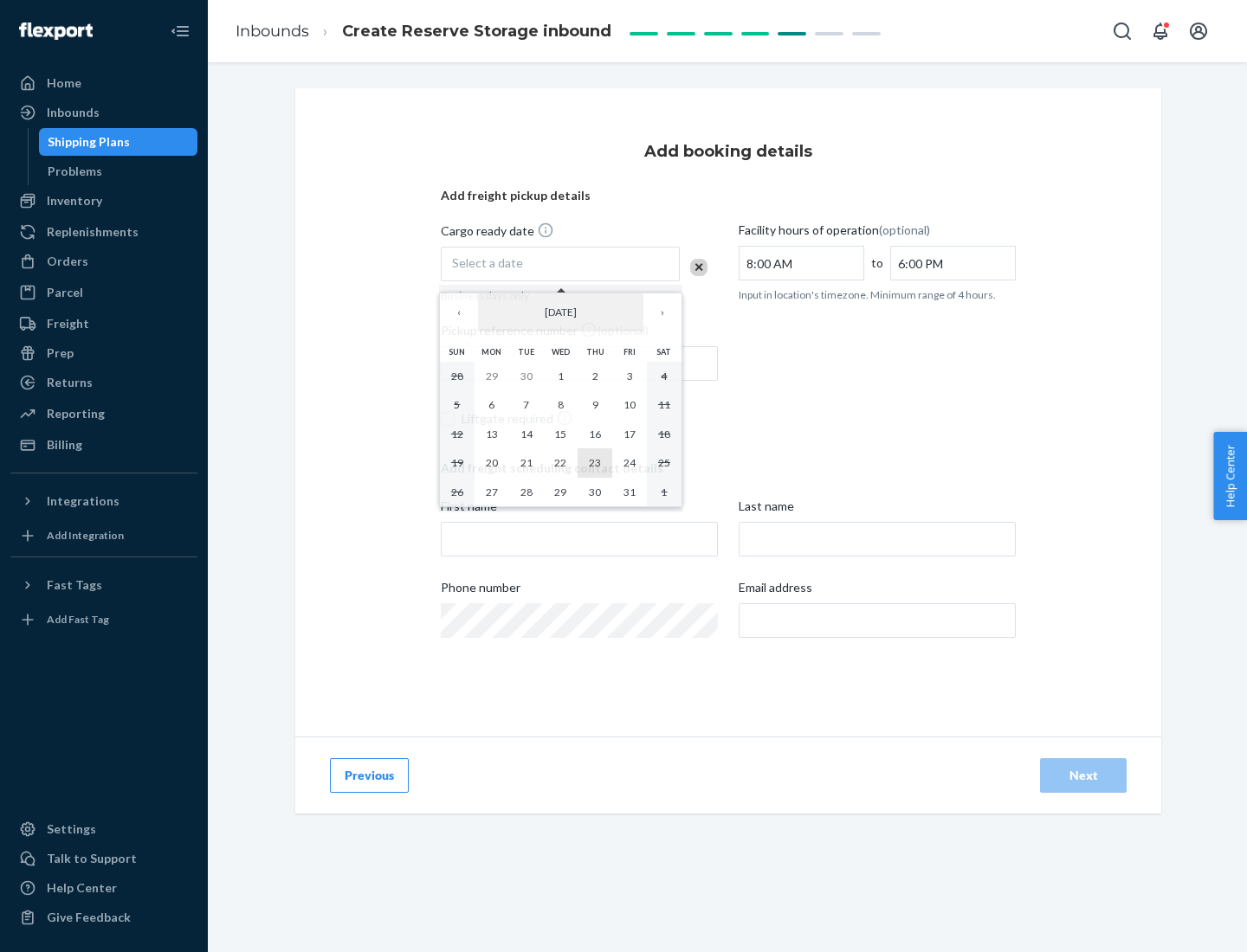
click at [595, 462] on abbr "23" at bounding box center [595, 462] width 12 height 13
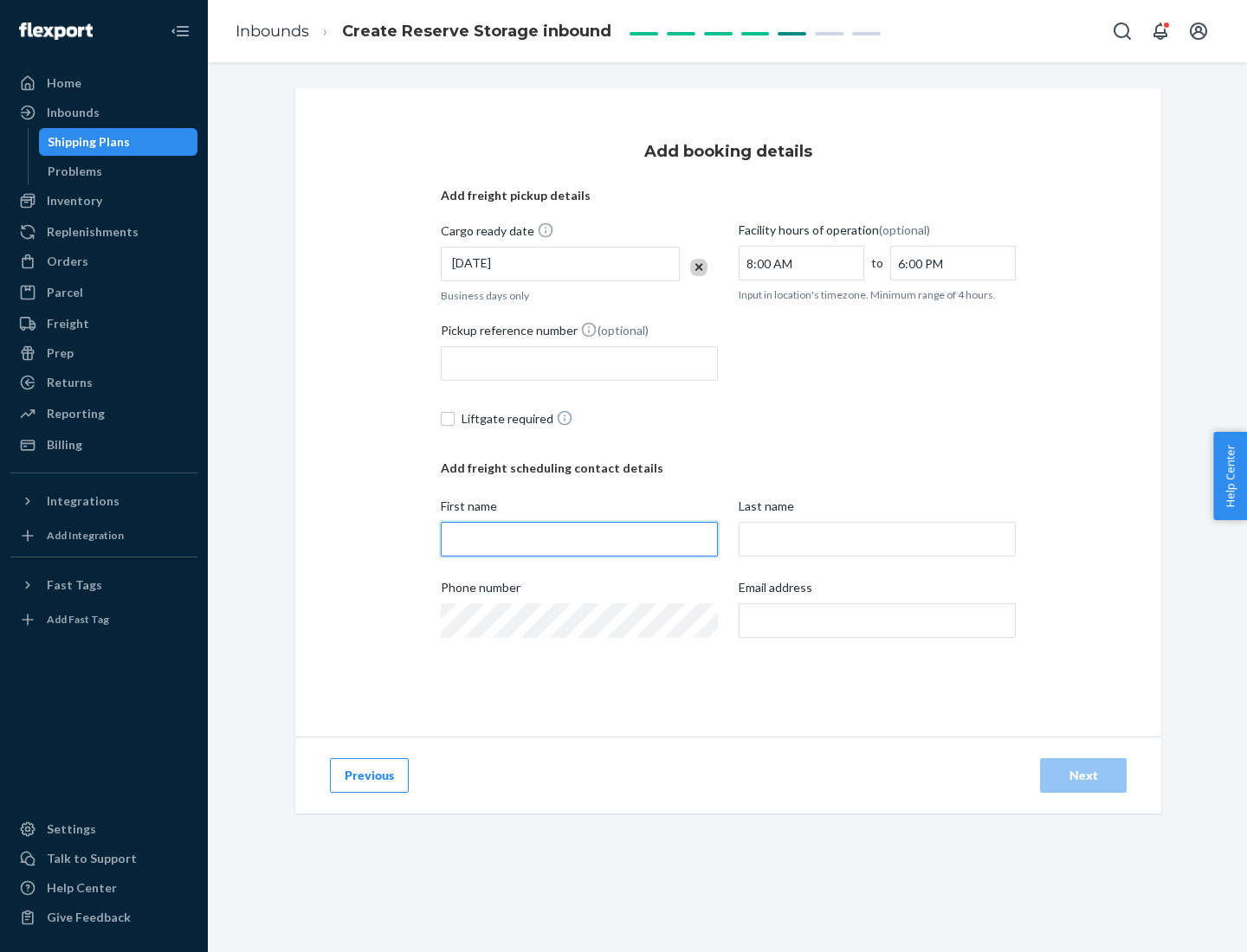
click at [579, 539] on input "First name" at bounding box center [579, 539] width 277 height 34
type input "[PERSON_NAME]"
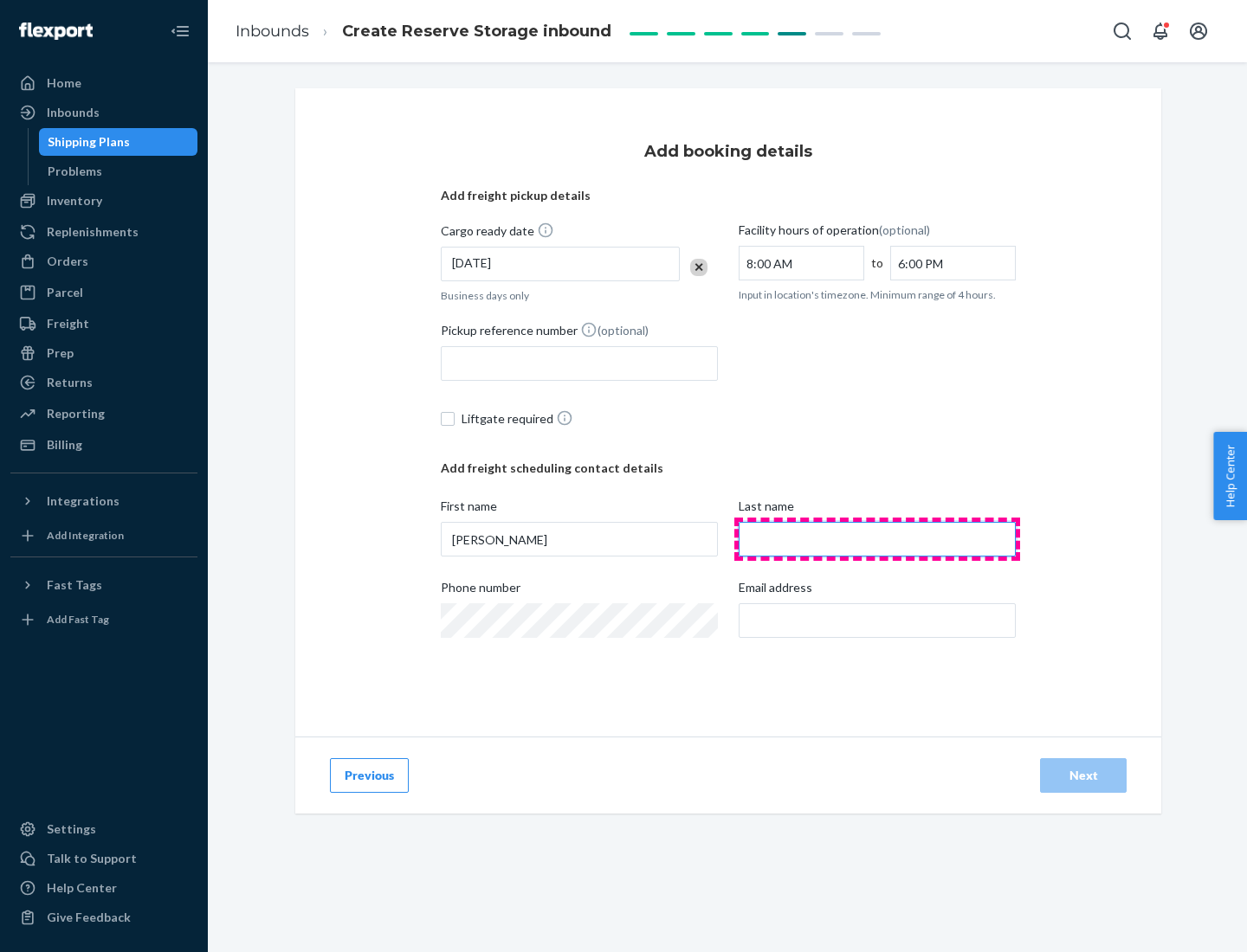
click at [877, 539] on input "Last name" at bounding box center [877, 539] width 277 height 34
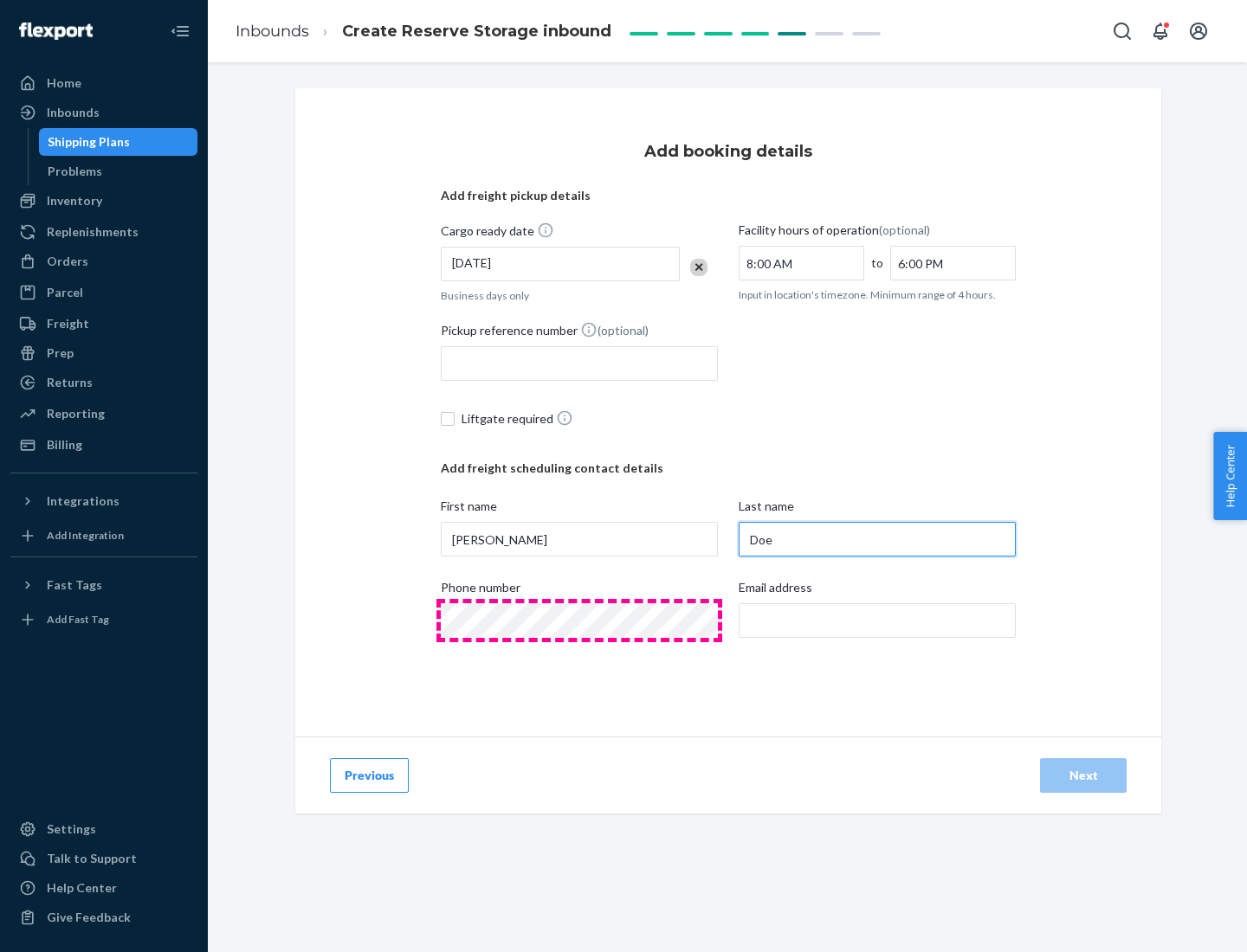
type input "Doe"
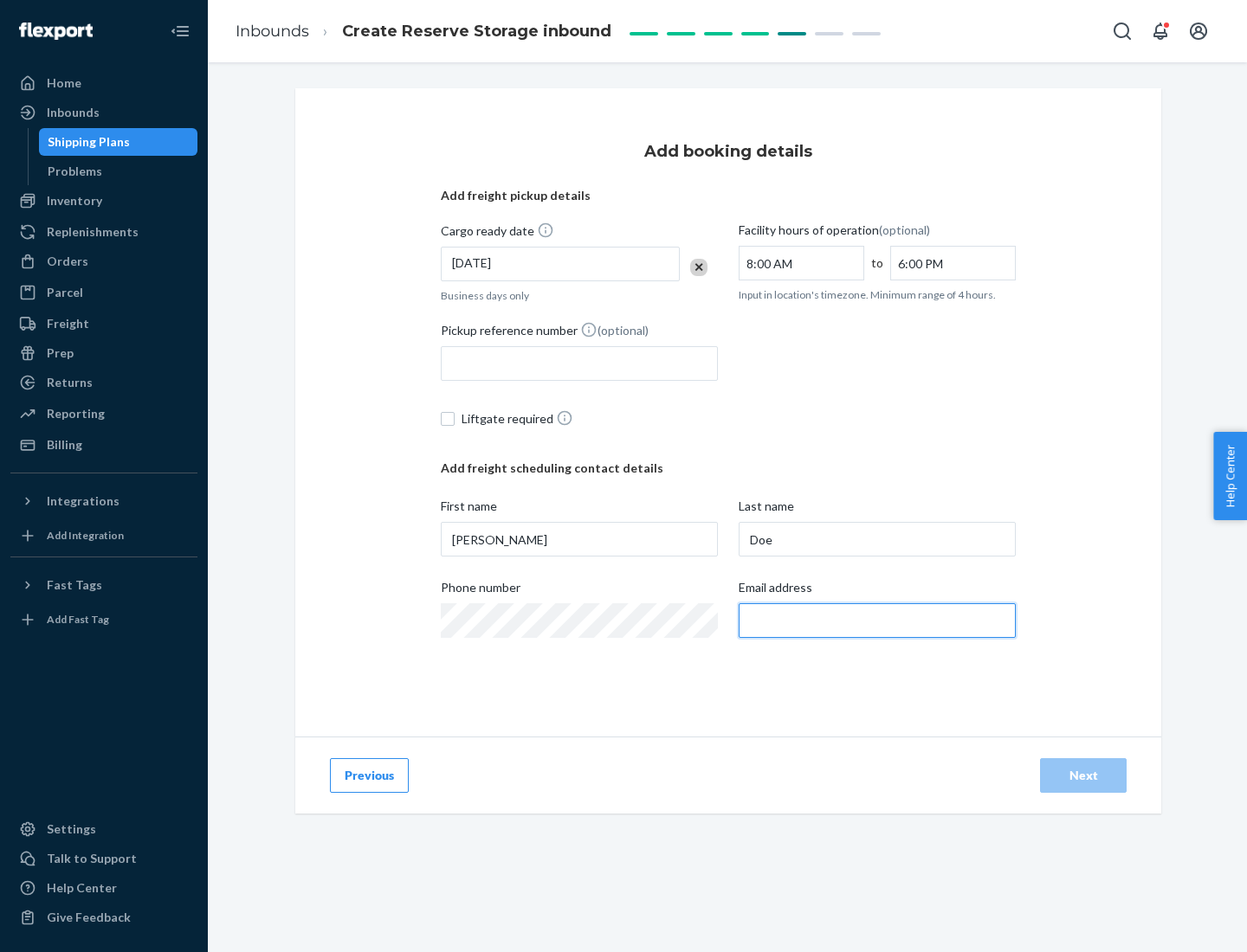
click at [877, 620] on input "Email address" at bounding box center [877, 620] width 277 height 34
type input "[EMAIL_ADDRESS][DOMAIN_NAME]"
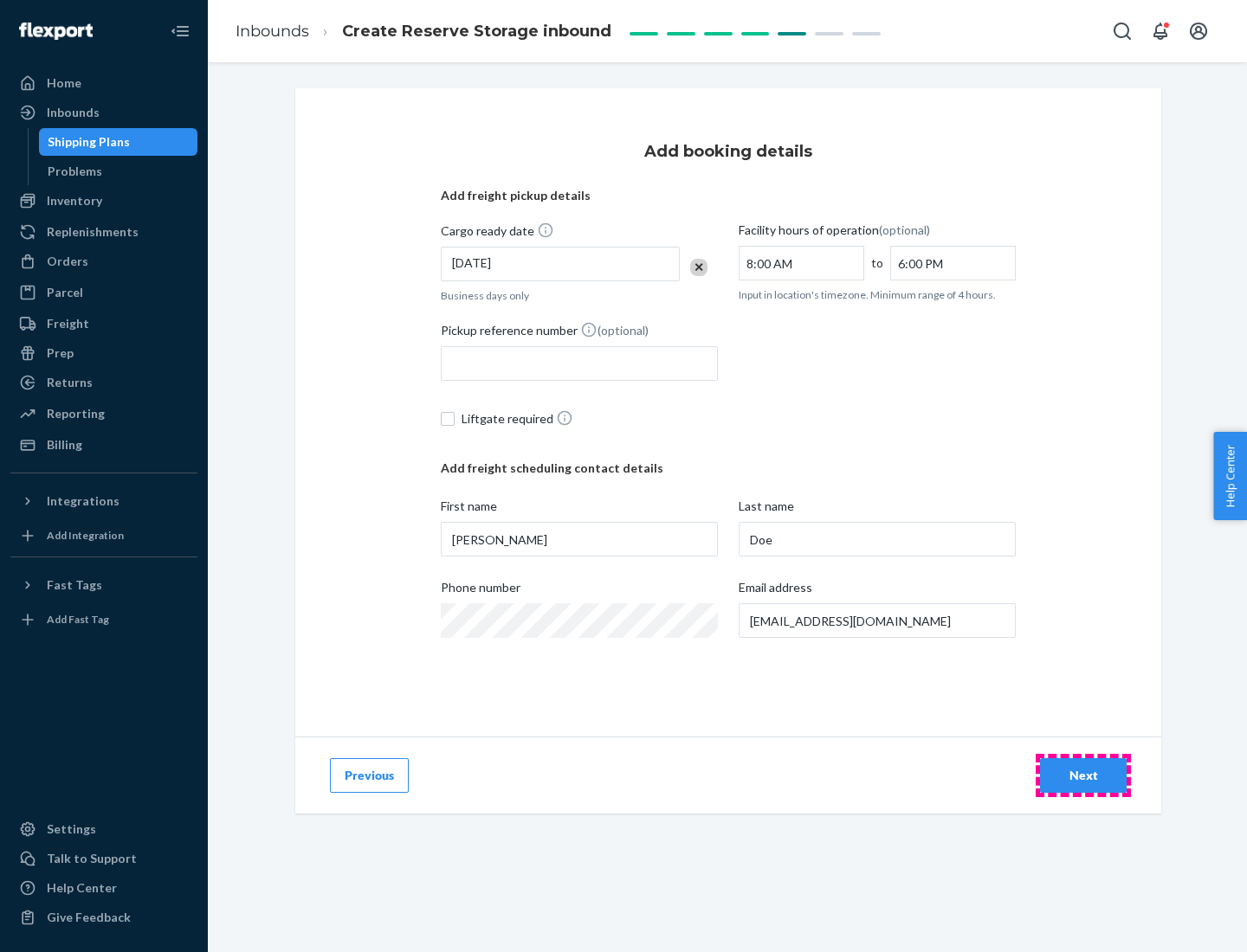
click at [1083, 776] on div "Next" at bounding box center [1083, 776] width 57 height 18
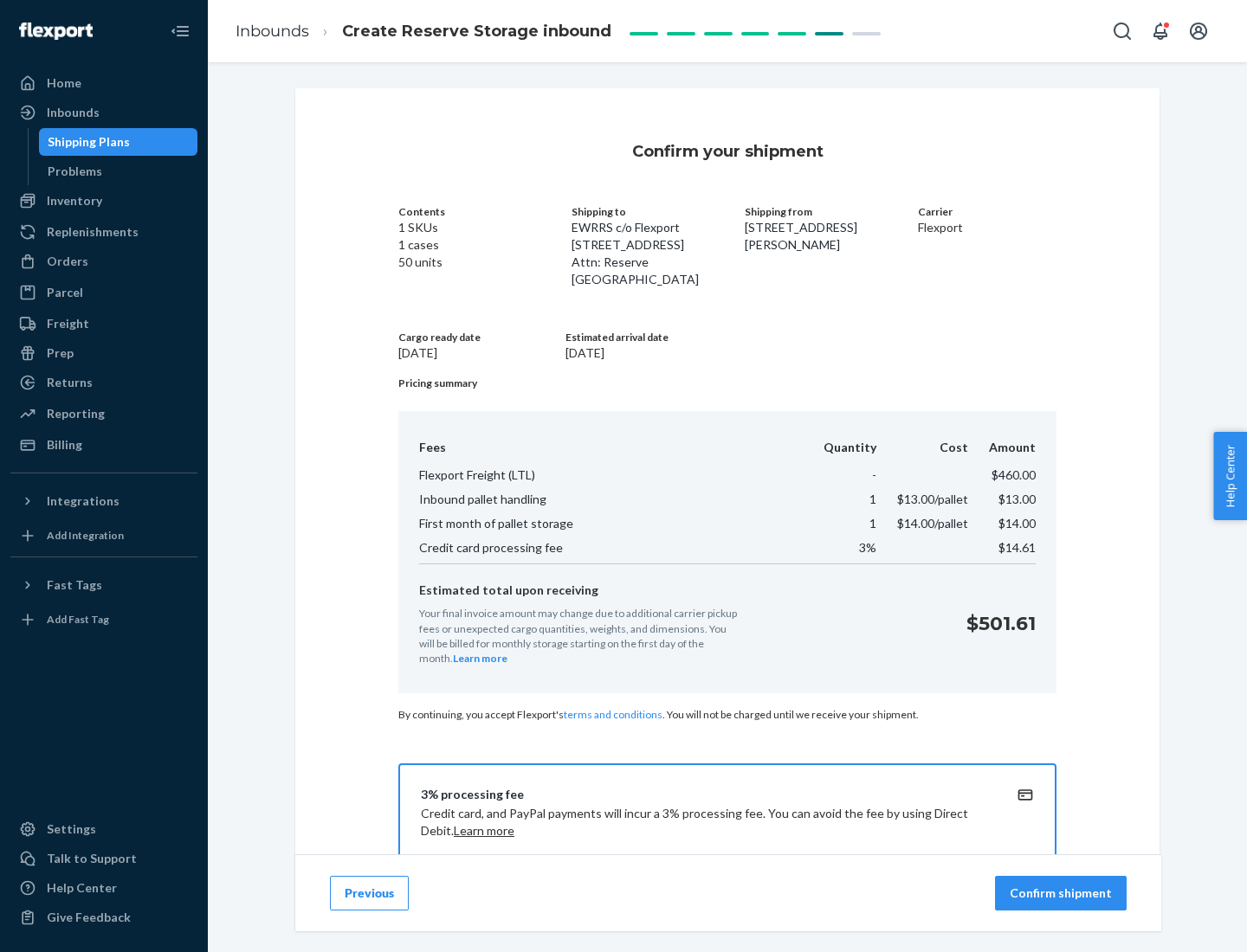
scroll to position [250, 0]
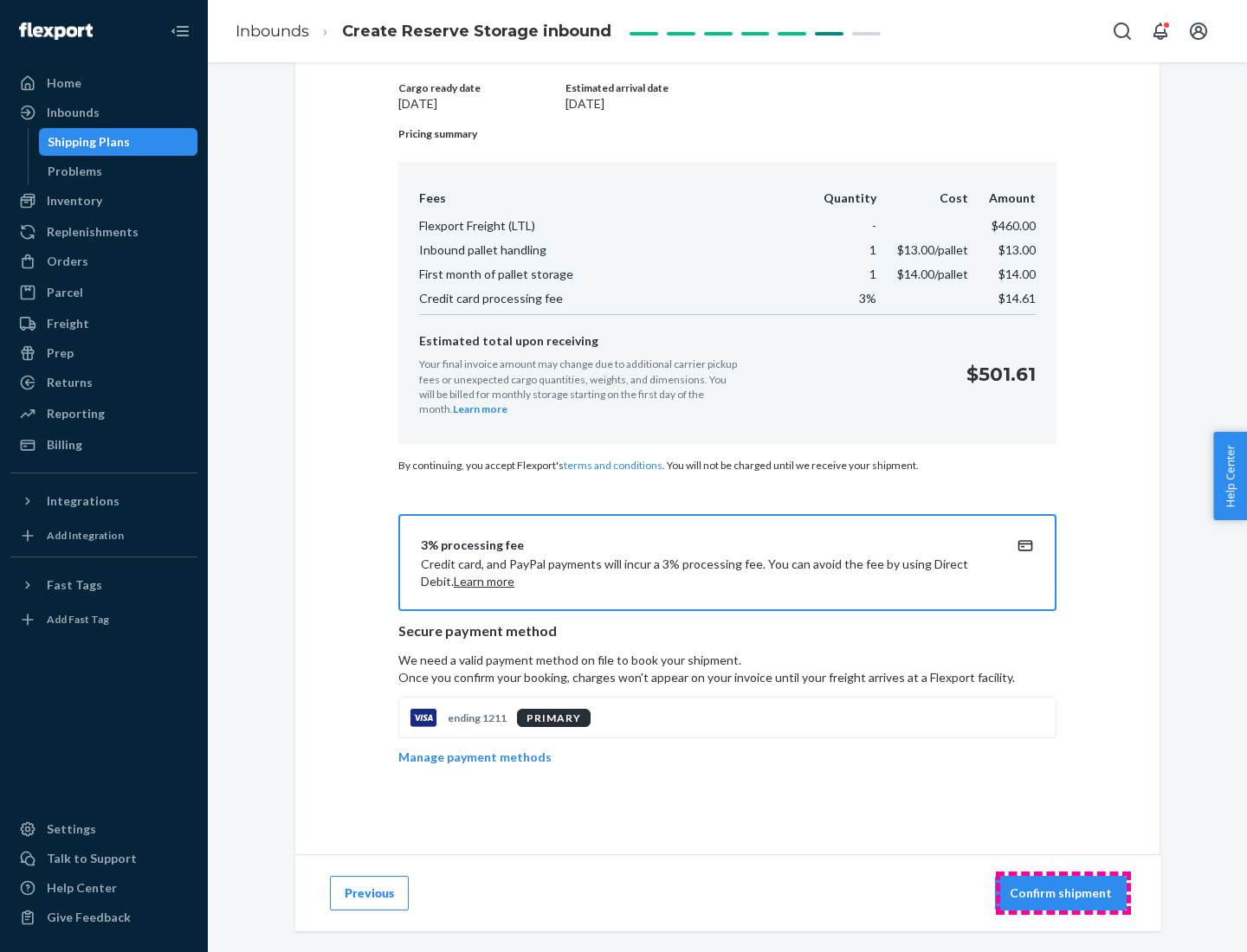
click at [1063, 893] on p "Confirm shipment" at bounding box center [1061, 894] width 102 height 18
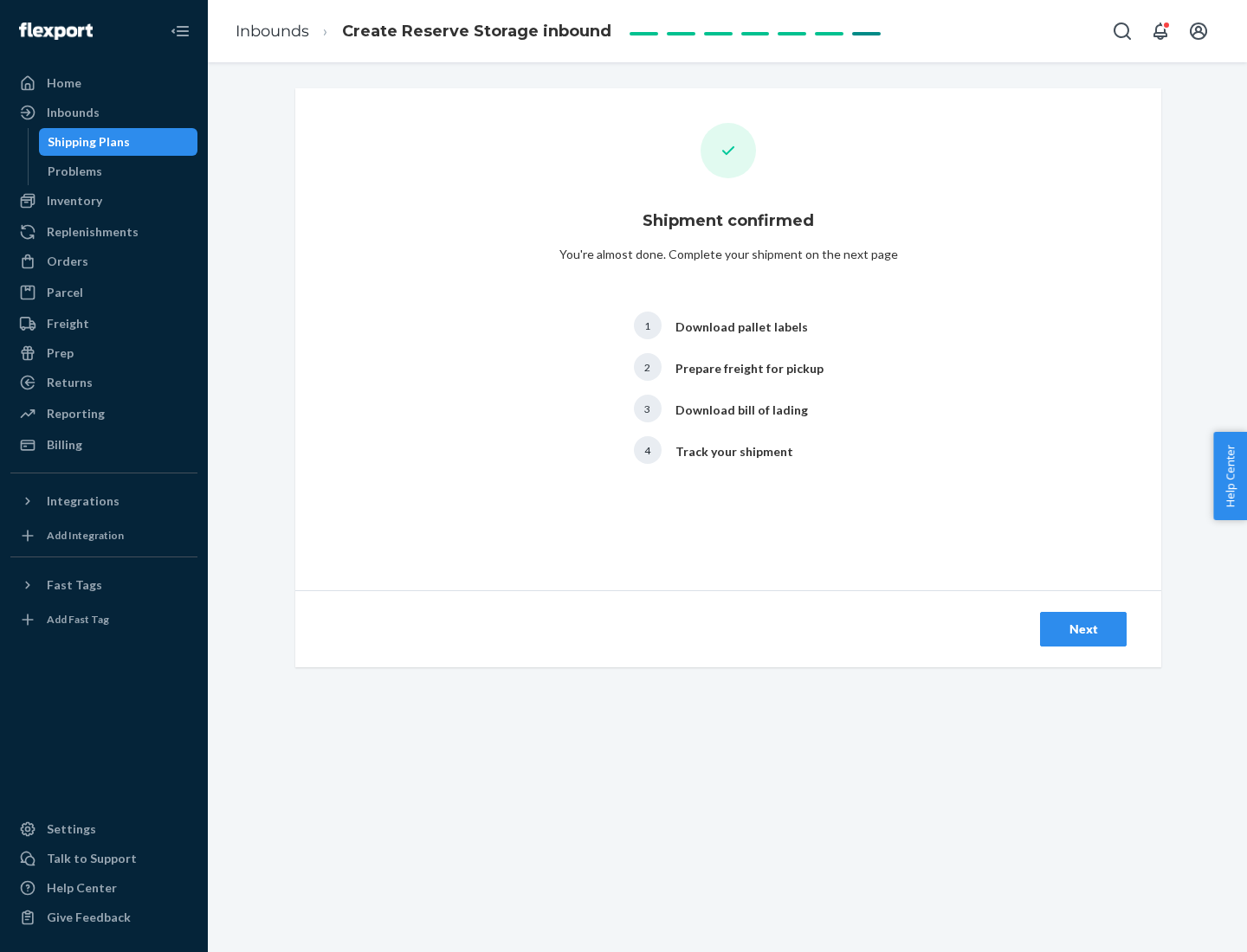
click at [1083, 629] on div "Next" at bounding box center [1083, 629] width 57 height 18
